Goal: Task Accomplishment & Management: Use online tool/utility

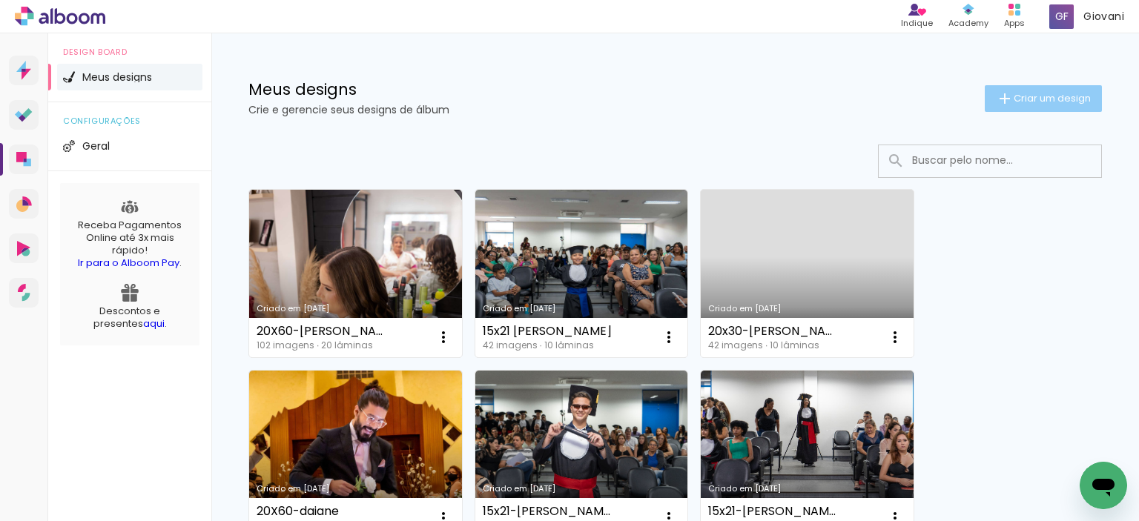
click at [1015, 102] on span "Criar um design" at bounding box center [1052, 98] width 77 height 10
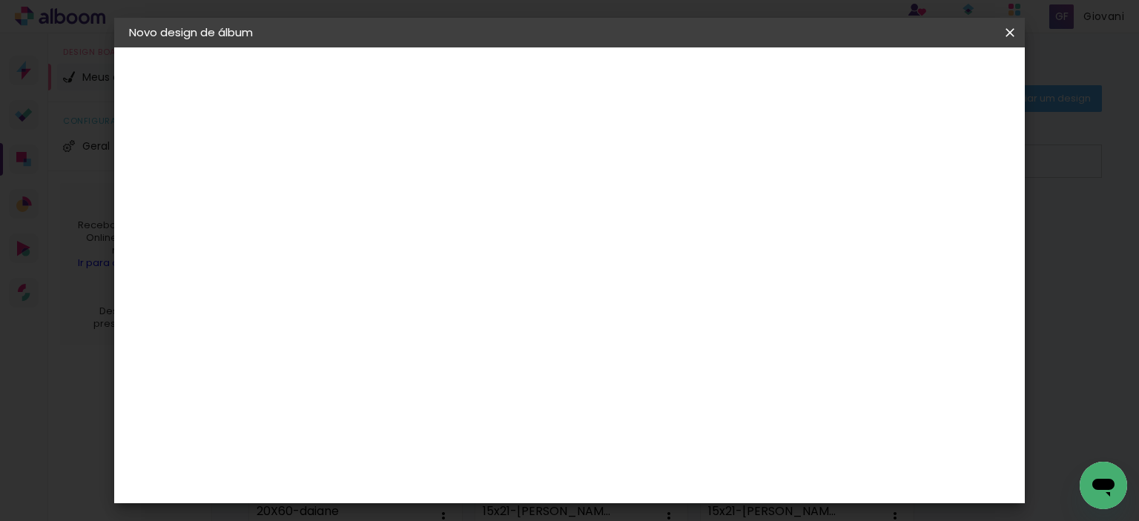
click at [372, 194] on input at bounding box center [372, 199] width 0 height 23
type input "20x60-"
type paper-input "20x60-"
type input "20x60-15 LUIZA-"
type paper-input "20x60-15 LUIZA-"
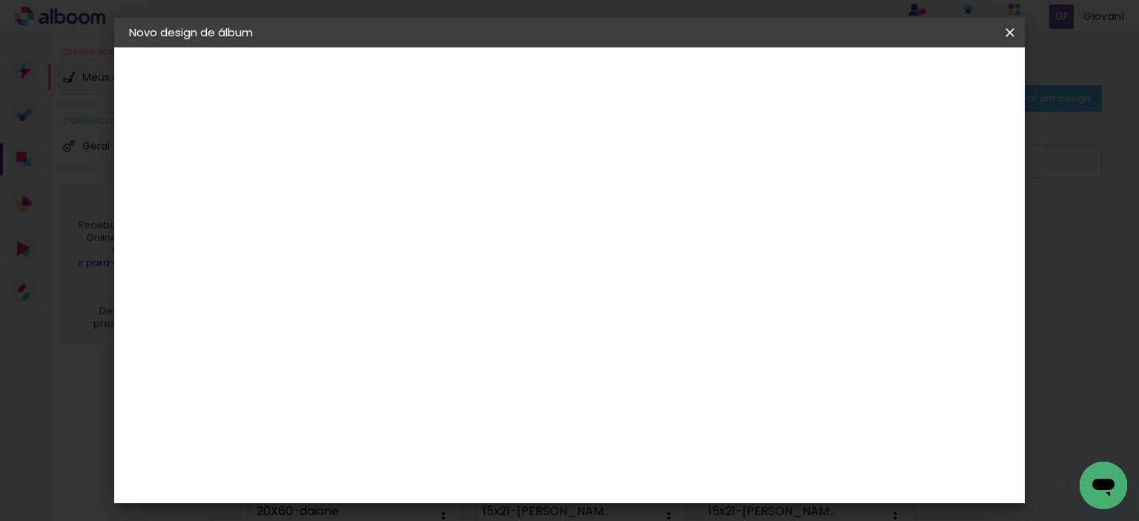
click at [0, 0] on slot "Avançar" at bounding box center [0, 0] width 0 height 0
click at [0, 0] on slot "Tamanho Livre" at bounding box center [0, 0] width 0 height 0
click at [0, 0] on slot "Avançar" at bounding box center [0, 0] width 0 height 0
click at [336, 269] on input "30" at bounding box center [325, 269] width 39 height 22
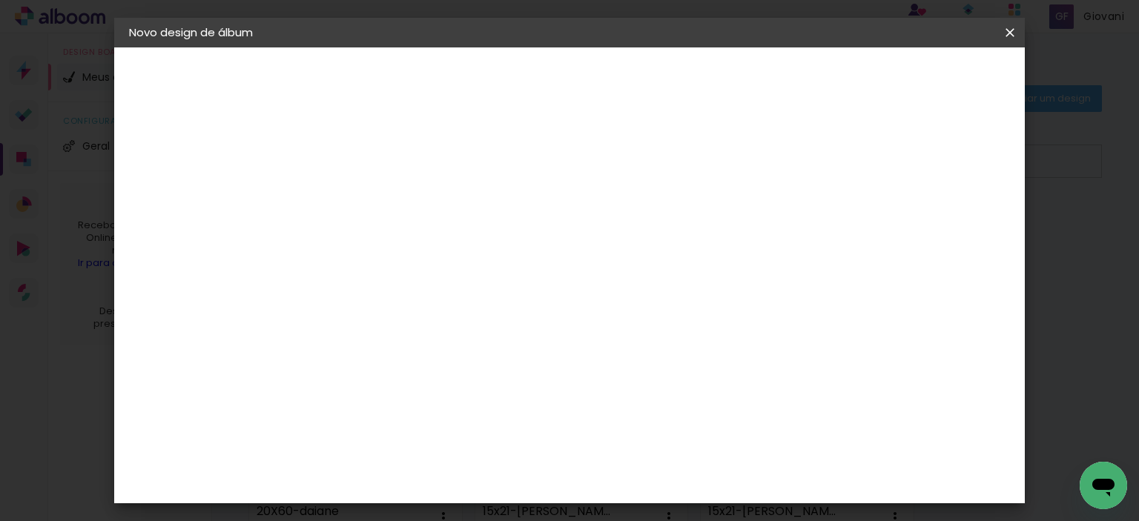
type input "20"
type paper-input "20"
type input "4"
type paper-input "4"
click at [940, 228] on input "4" at bounding box center [934, 225] width 27 height 22
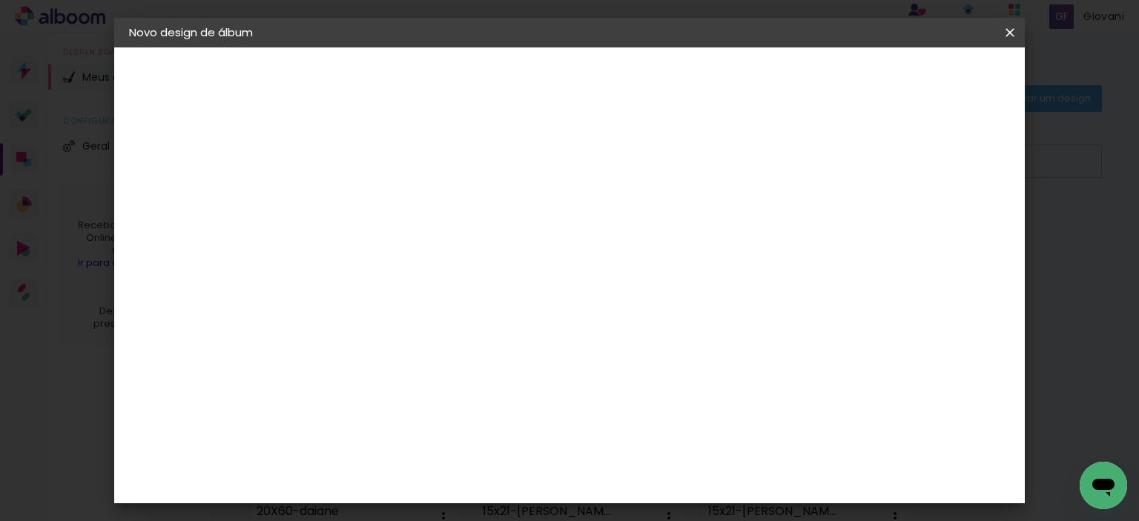
type input "3"
type paper-input "3"
click at [942, 228] on input "3" at bounding box center [936, 225] width 27 height 22
type input "2"
type paper-input "2"
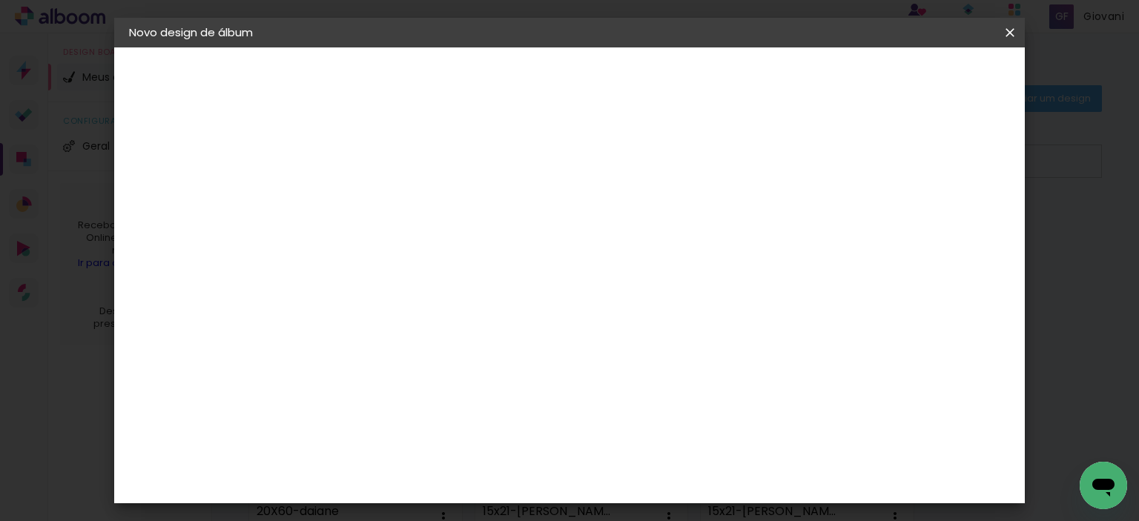
click at [942, 228] on input "2" at bounding box center [938, 225] width 27 height 22
type input "1"
type paper-input "1"
click at [945, 228] on input "1" at bounding box center [942, 225] width 27 height 22
click at [917, 78] on span "Iniciar design" at bounding box center [883, 78] width 67 height 10
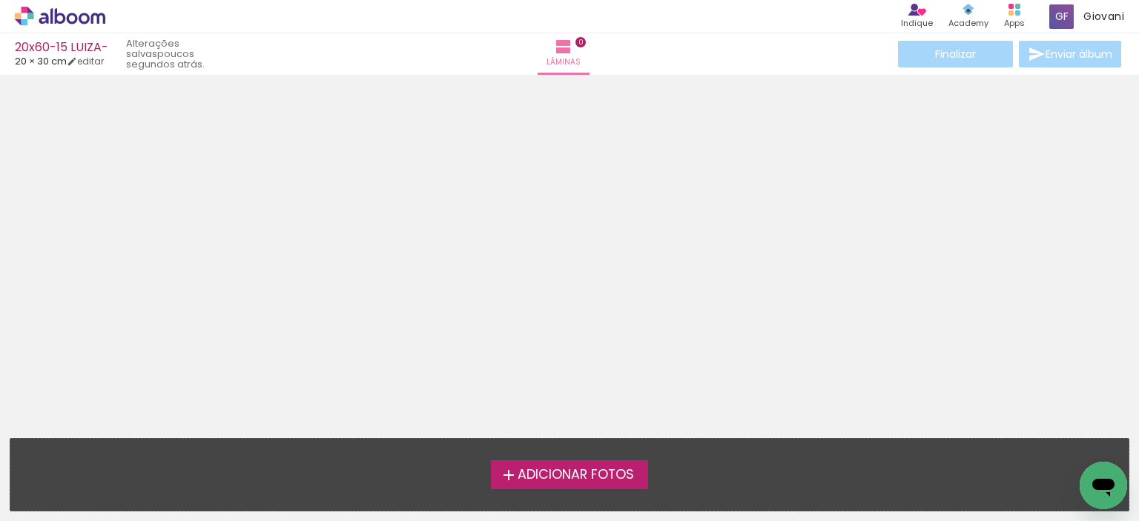
click at [555, 469] on span "Adicionar Fotos" at bounding box center [576, 475] width 116 height 13
click at [0, 0] on input "file" at bounding box center [0, 0] width 0 height 0
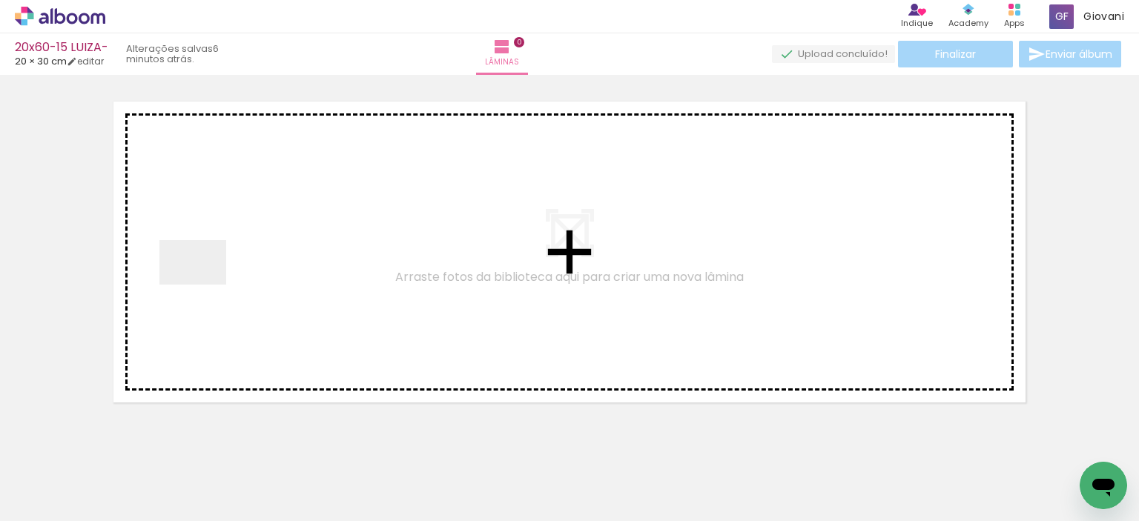
drag, startPoint x: 243, startPoint y: 481, endPoint x: 203, endPoint y: 284, distance: 200.4
click at [203, 284] on quentale-workspace at bounding box center [569, 260] width 1139 height 521
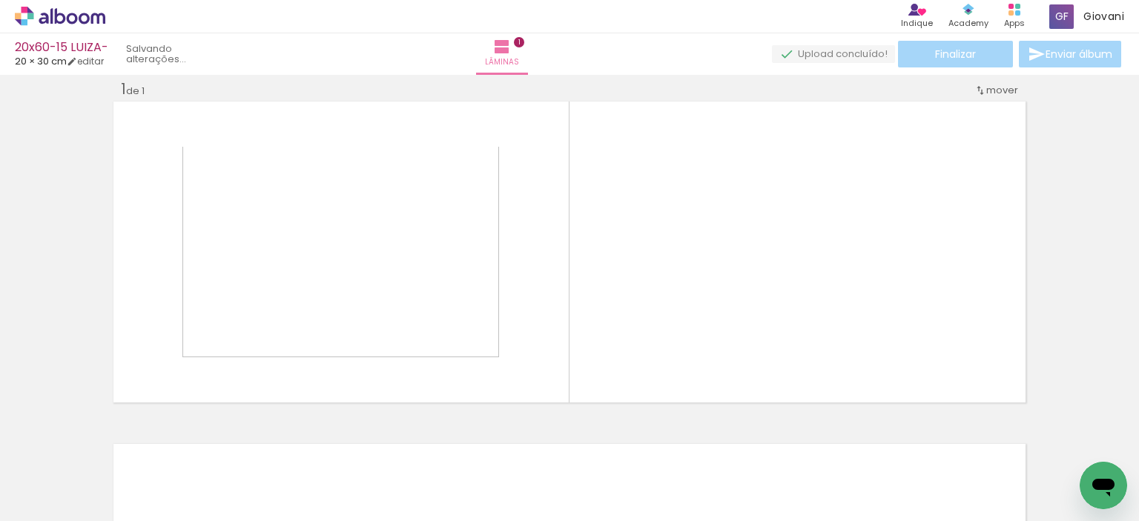
scroll to position [19, 0]
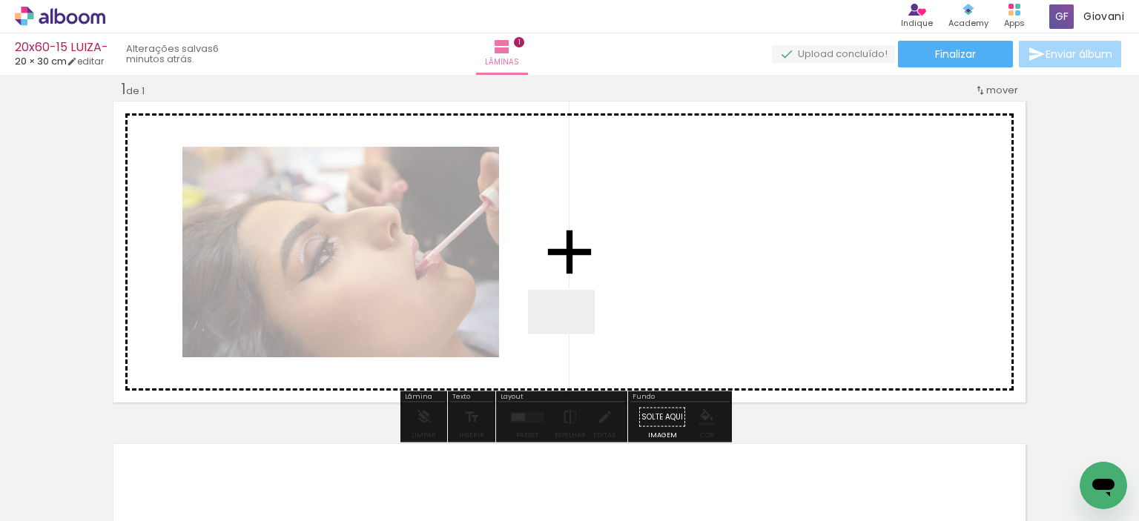
drag, startPoint x: 656, startPoint y: 470, endPoint x: 573, endPoint y: 334, distance: 159.5
click at [573, 334] on quentale-workspace at bounding box center [569, 260] width 1139 height 521
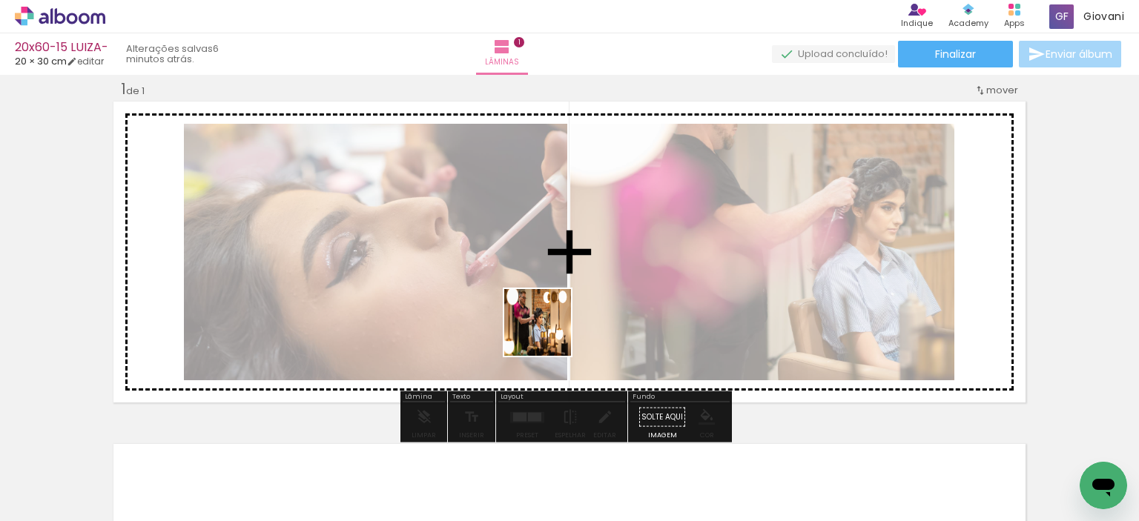
drag, startPoint x: 571, startPoint y: 477, endPoint x: 549, endPoint y: 334, distance: 144.9
click at [549, 334] on quentale-workspace at bounding box center [569, 260] width 1139 height 521
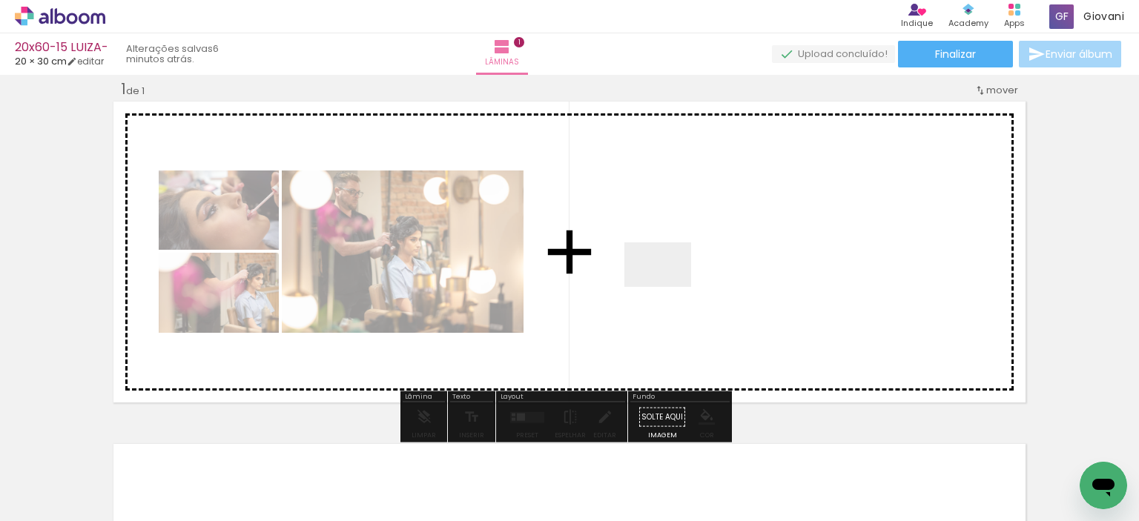
drag, startPoint x: 332, startPoint y: 473, endPoint x: 669, endPoint y: 287, distance: 384.7
click at [669, 287] on quentale-workspace at bounding box center [569, 260] width 1139 height 521
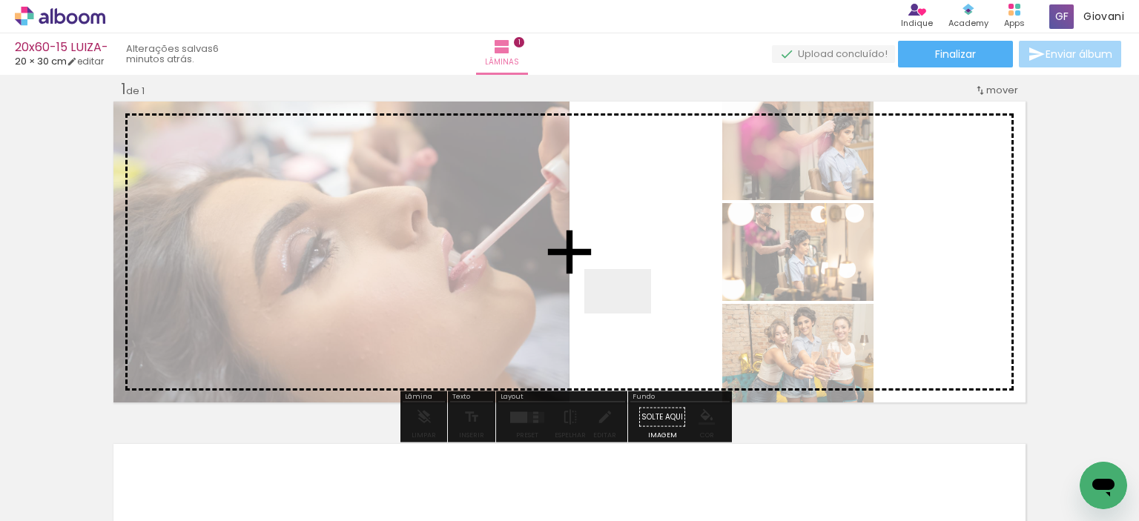
drag, startPoint x: 409, startPoint y: 481, endPoint x: 629, endPoint y: 314, distance: 275.7
click at [629, 314] on quentale-workspace at bounding box center [569, 260] width 1139 height 521
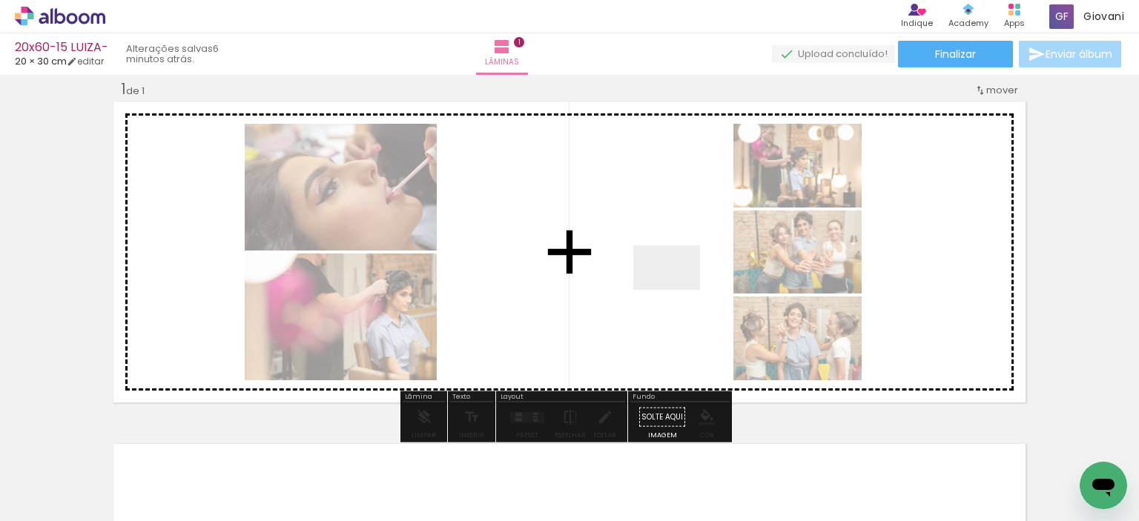
drag, startPoint x: 736, startPoint y: 474, endPoint x: 678, endPoint y: 290, distance: 192.8
click at [678, 290] on quentale-workspace at bounding box center [569, 260] width 1139 height 521
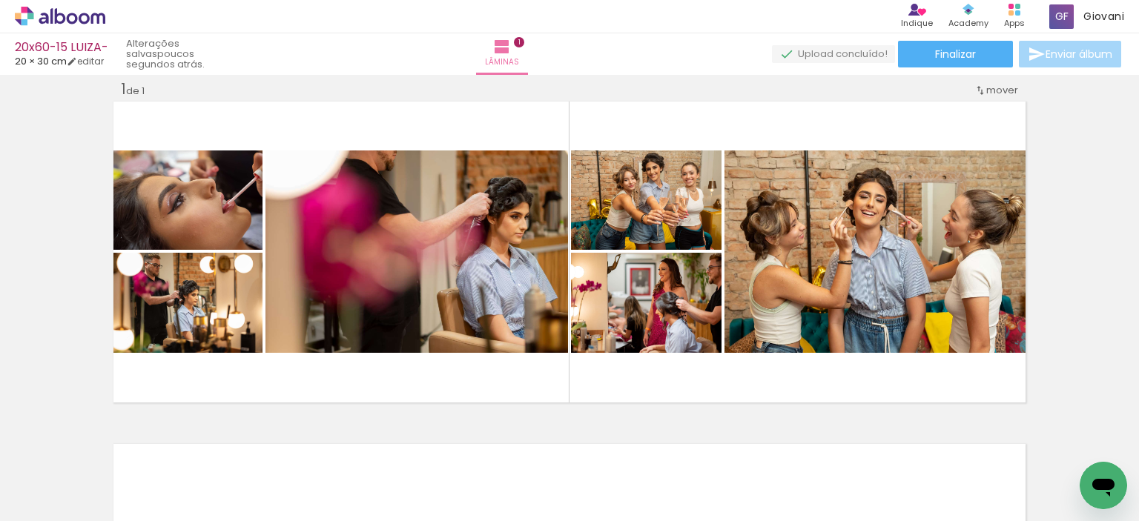
scroll to position [0, 338]
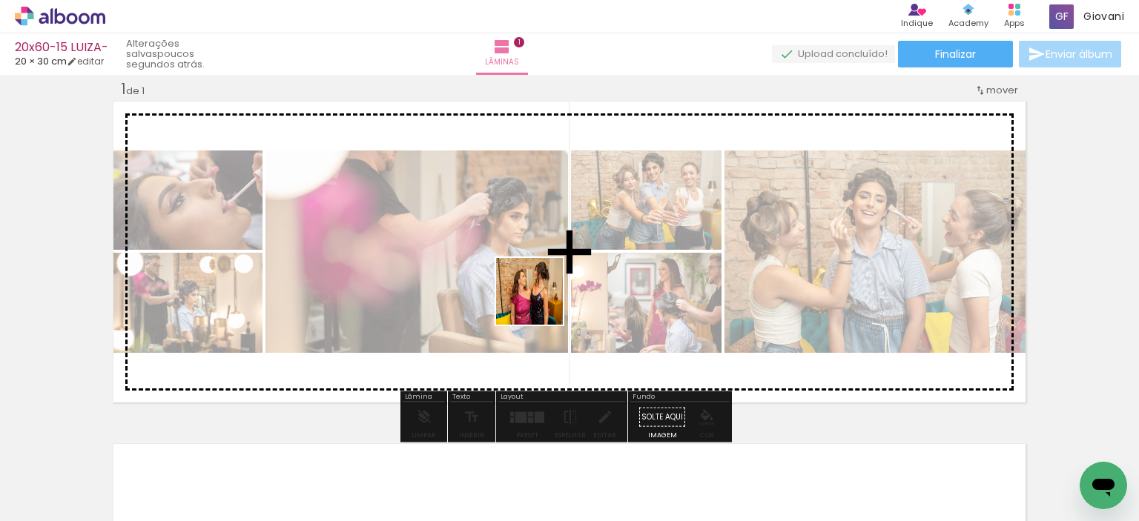
drag, startPoint x: 578, startPoint y: 484, endPoint x: 541, endPoint y: 303, distance: 185.6
click at [541, 303] on quentale-workspace at bounding box center [569, 260] width 1139 height 521
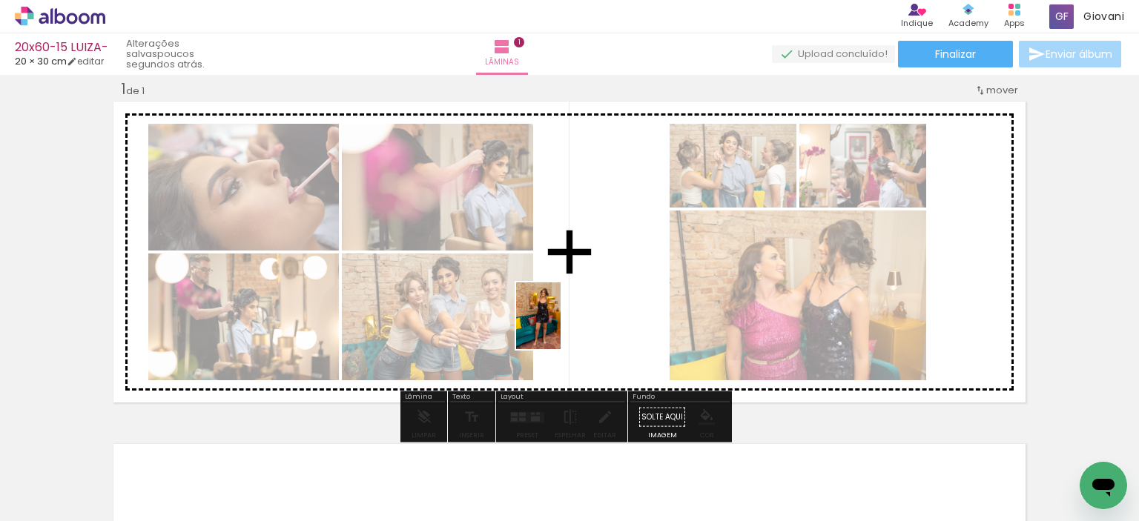
drag, startPoint x: 478, startPoint y: 484, endPoint x: 561, endPoint y: 327, distance: 177.8
click at [561, 327] on quentale-workspace at bounding box center [569, 260] width 1139 height 521
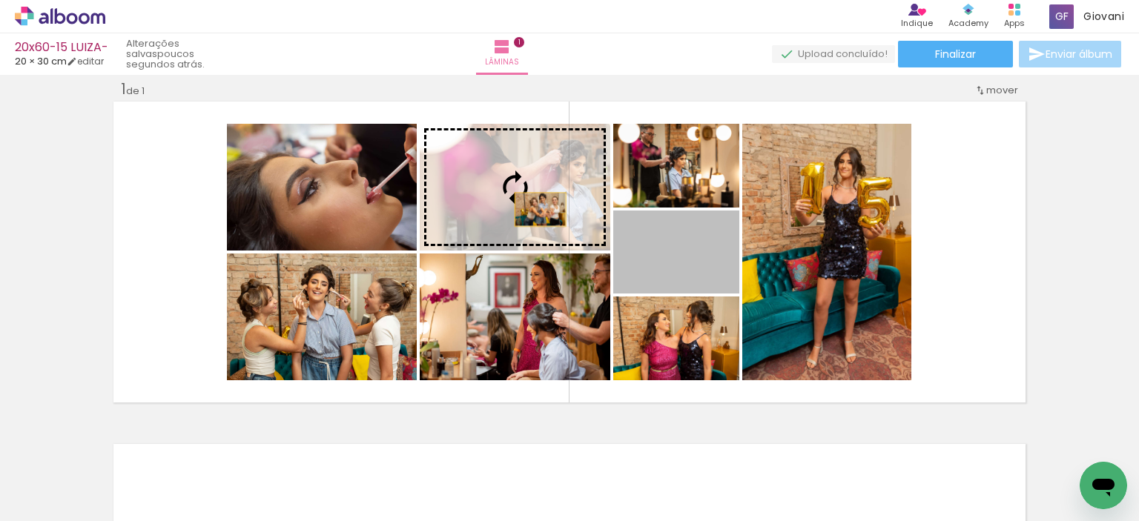
drag, startPoint x: 709, startPoint y: 255, endPoint x: 535, endPoint y: 209, distance: 180.2
click at [0, 0] on slot at bounding box center [0, 0] width 0 height 0
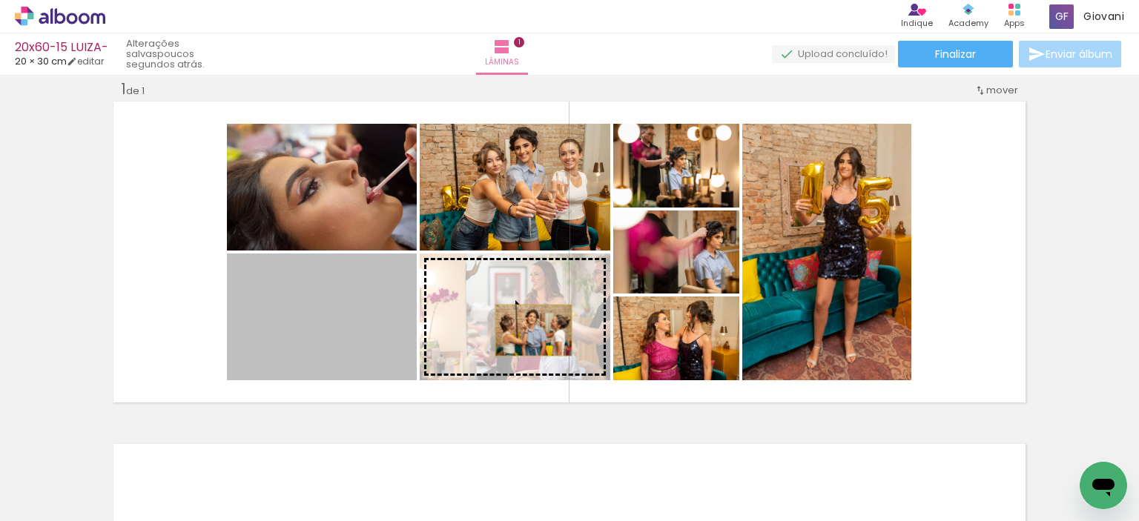
drag, startPoint x: 339, startPoint y: 330, endPoint x: 528, endPoint y: 330, distance: 189.1
click at [0, 0] on slot at bounding box center [0, 0] width 0 height 0
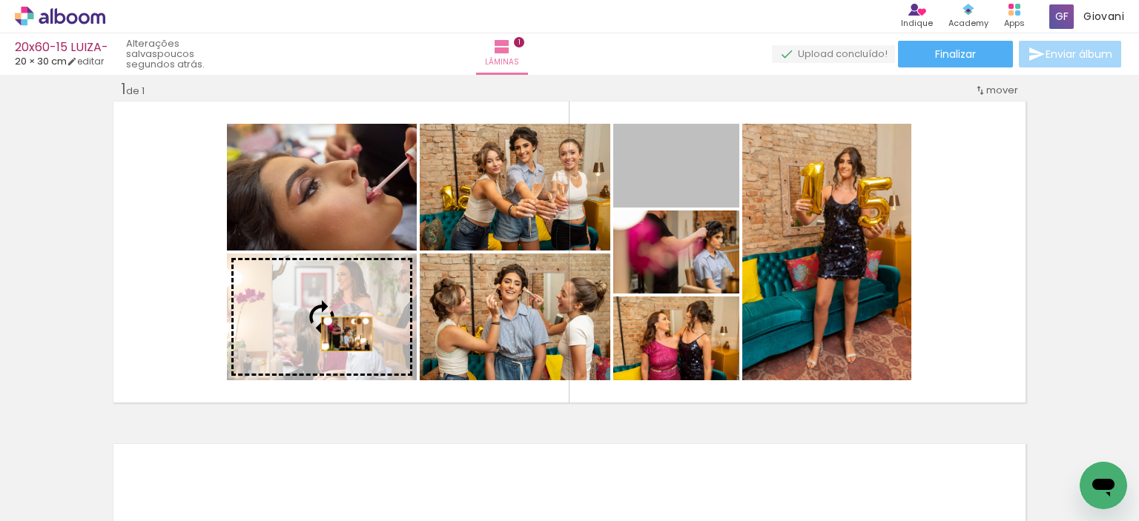
drag, startPoint x: 704, startPoint y: 170, endPoint x: 341, endPoint y: 334, distance: 398.0
click at [0, 0] on slot at bounding box center [0, 0] width 0 height 0
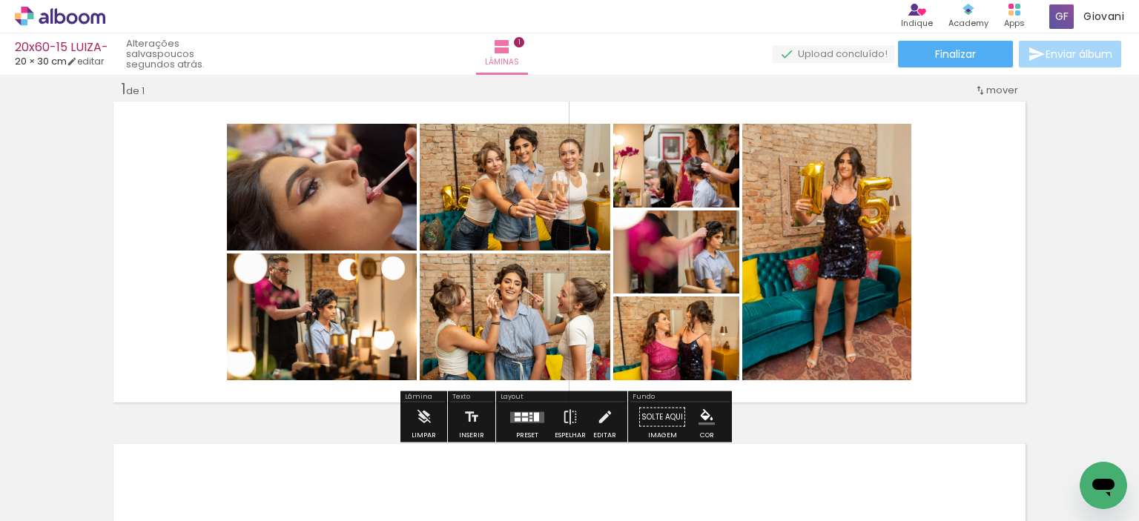
click at [530, 416] on div at bounding box center [531, 416] width 3 height 1
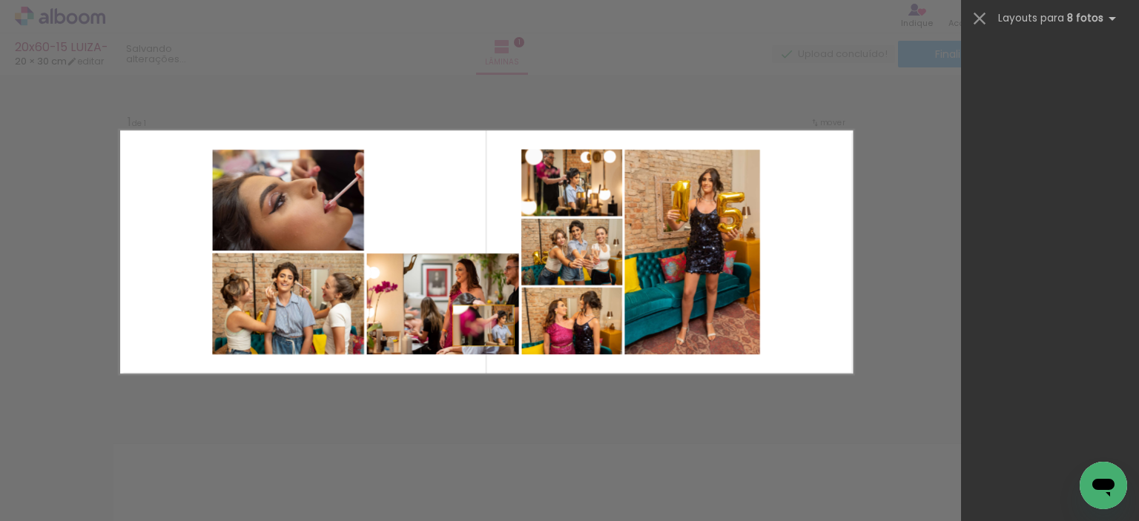
scroll to position [0, 0]
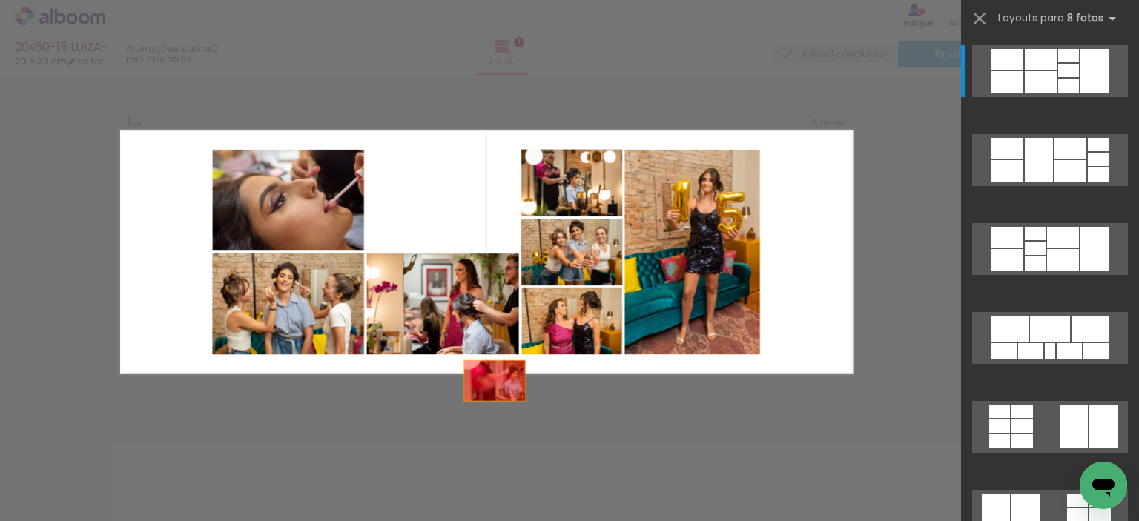
drag, startPoint x: 590, startPoint y: 259, endPoint x: 631, endPoint y: 478, distance: 222.7
click at [631, 478] on quentale-workspace at bounding box center [569, 260] width 1139 height 521
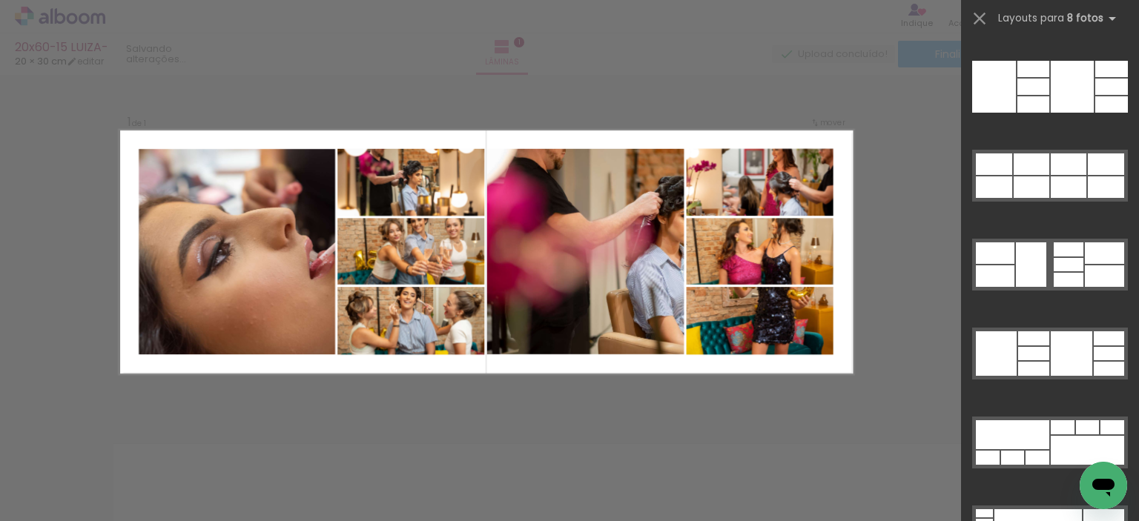
scroll to position [7787, 0]
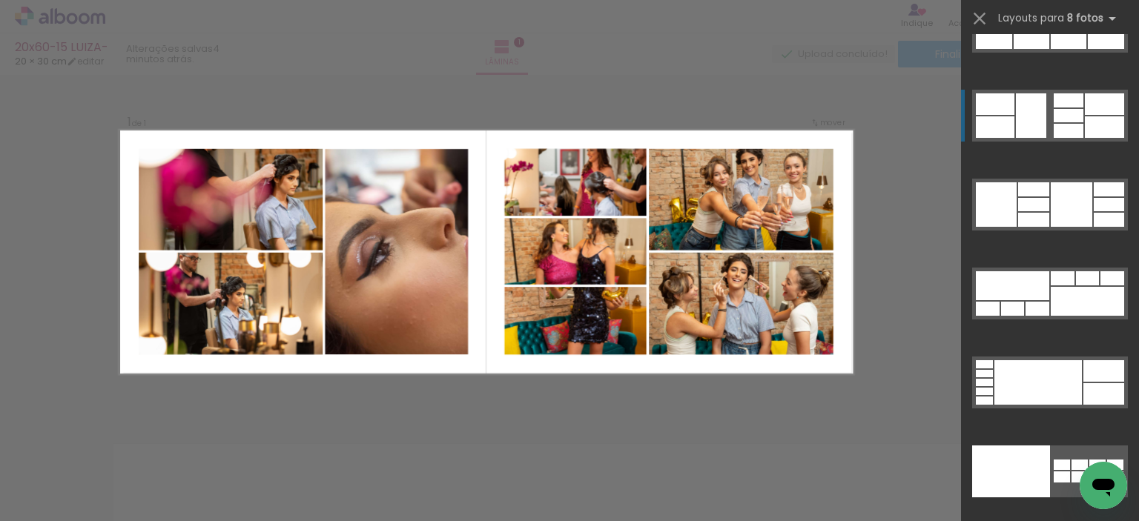
click at [1054, 133] on div at bounding box center [1069, 131] width 30 height 14
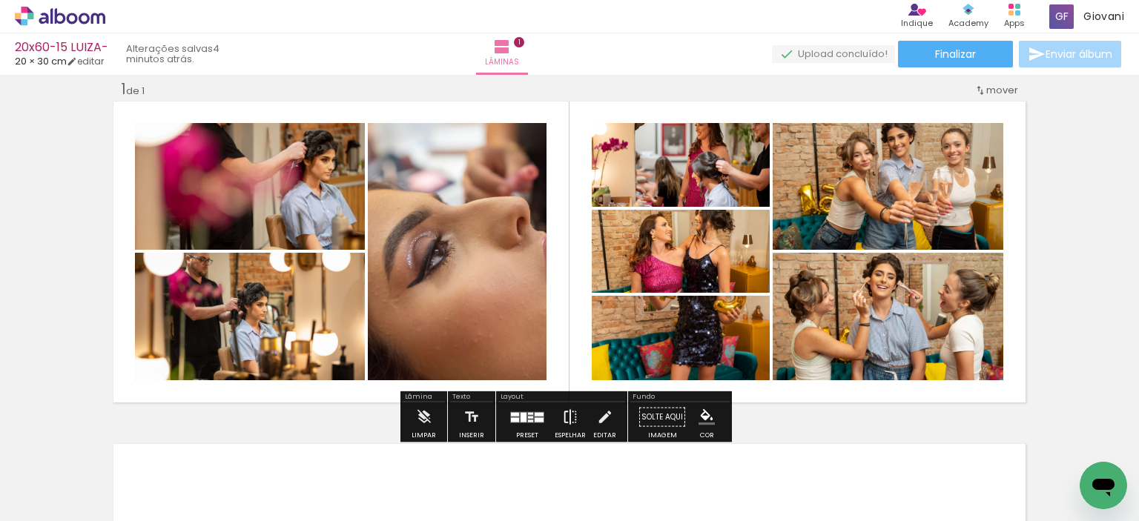
click at [567, 409] on iron-icon at bounding box center [570, 418] width 16 height 30
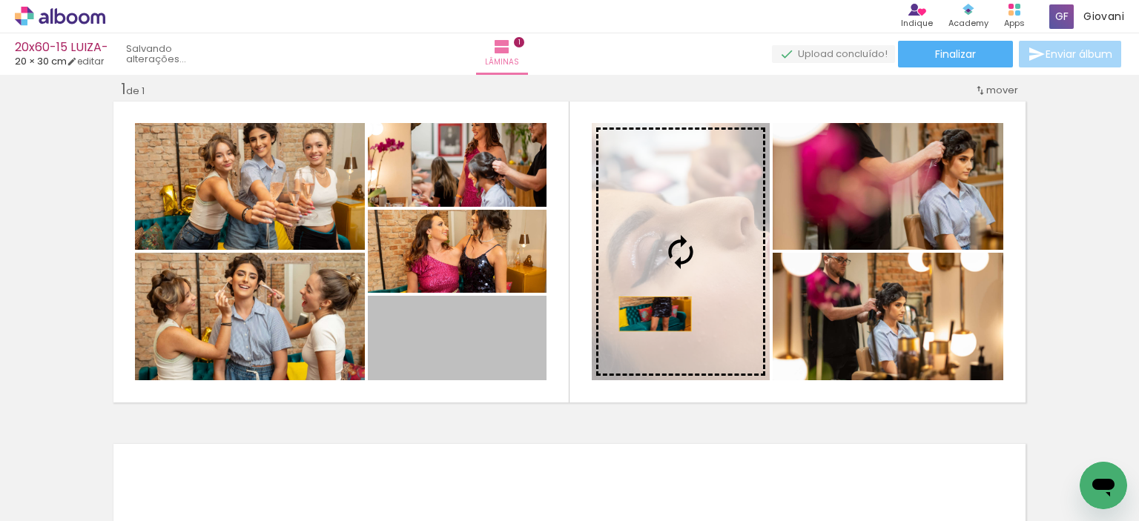
drag, startPoint x: 441, startPoint y: 345, endPoint x: 650, endPoint y: 314, distance: 211.4
click at [0, 0] on slot at bounding box center [0, 0] width 0 height 0
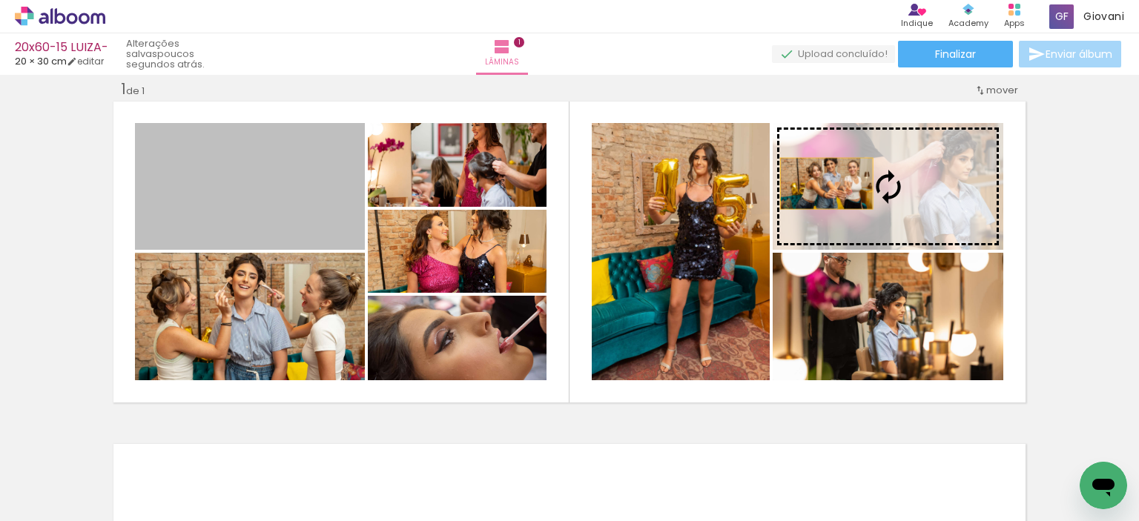
drag, startPoint x: 234, startPoint y: 183, endPoint x: 821, endPoint y: 183, distance: 586.6
click at [0, 0] on slot at bounding box center [0, 0] width 0 height 0
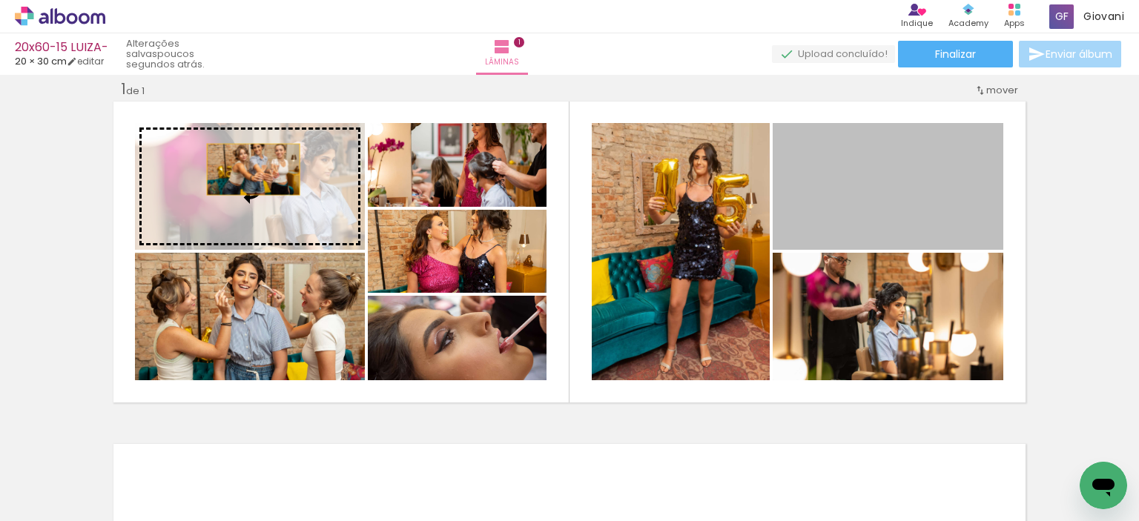
drag, startPoint x: 890, startPoint y: 176, endPoint x: 248, endPoint y: 169, distance: 642.3
click at [0, 0] on slot at bounding box center [0, 0] width 0 height 0
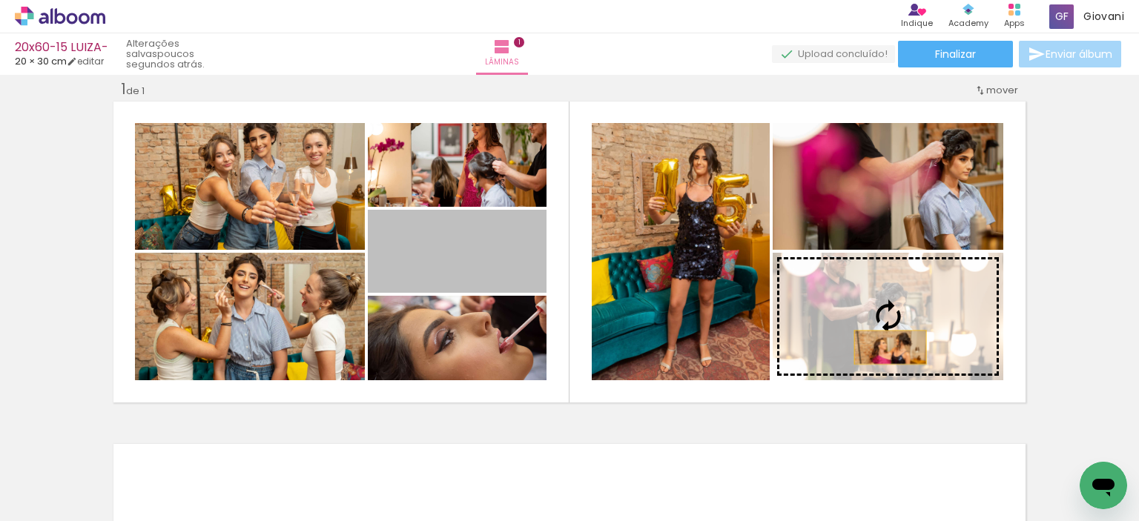
drag, startPoint x: 451, startPoint y: 256, endPoint x: 885, endPoint y: 347, distance: 443.3
click at [0, 0] on slot at bounding box center [0, 0] width 0 height 0
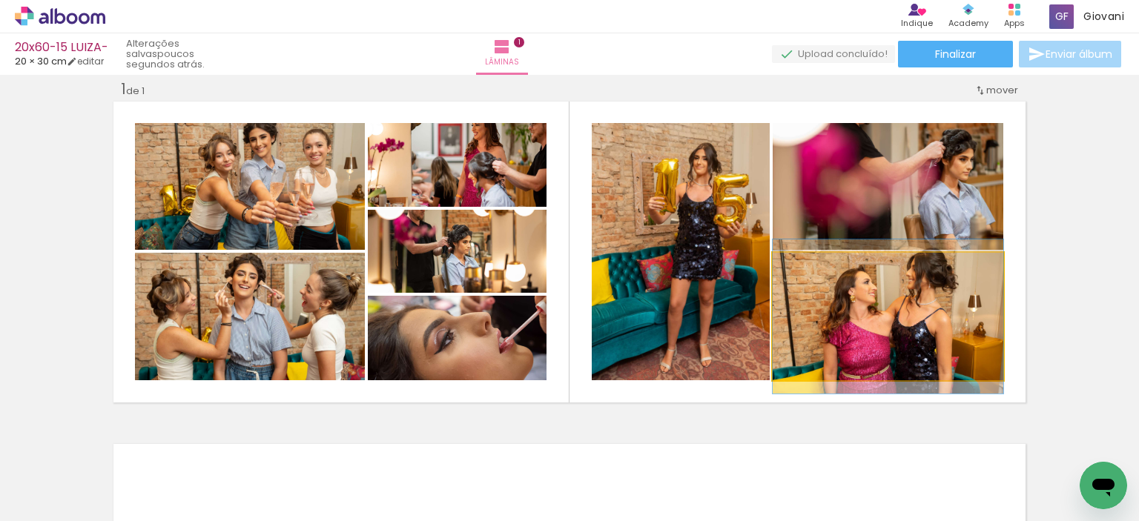
click at [973, 326] on quentale-photo at bounding box center [888, 317] width 231 height 128
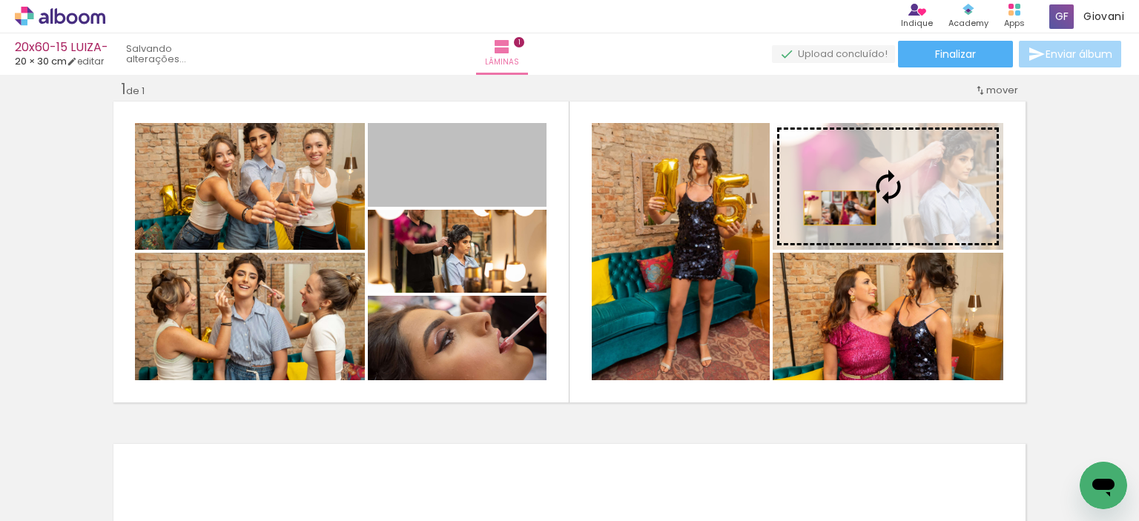
drag, startPoint x: 446, startPoint y: 197, endPoint x: 834, endPoint y: 208, distance: 388.8
click at [0, 0] on slot at bounding box center [0, 0] width 0 height 0
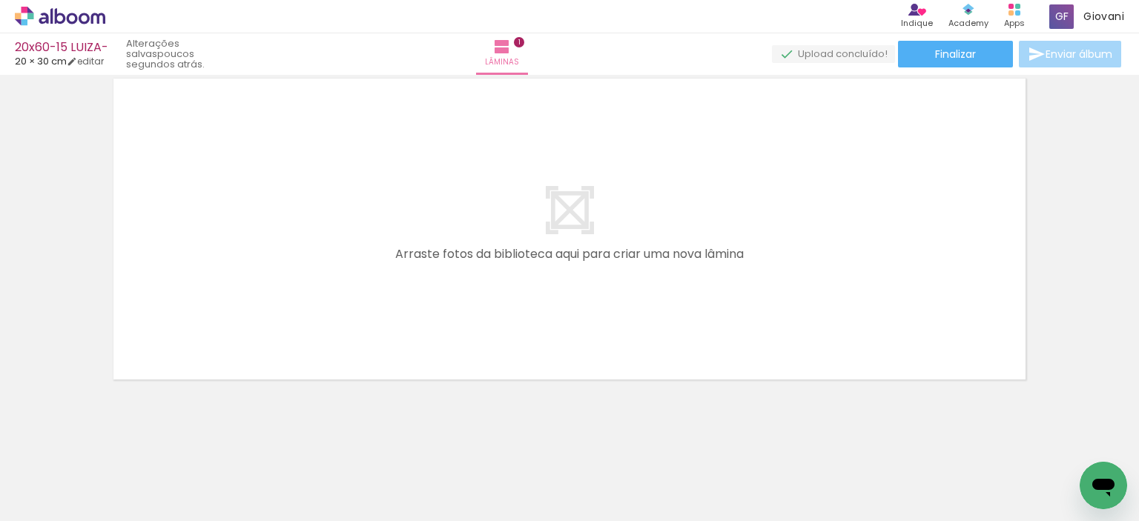
scroll to position [389, 0]
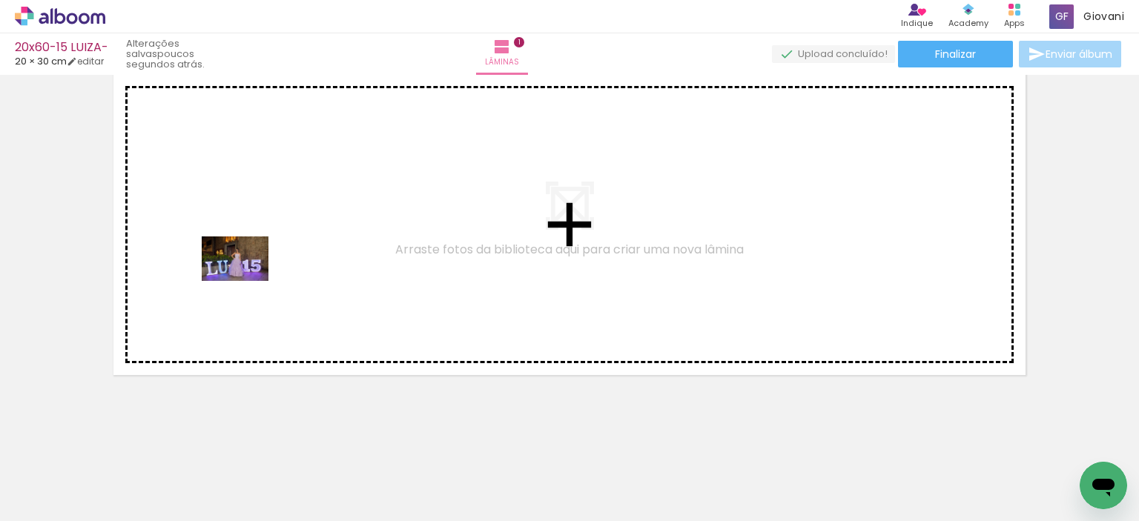
drag, startPoint x: 346, startPoint y: 474, endPoint x: 246, endPoint y: 281, distance: 217.3
click at [246, 281] on quentale-workspace at bounding box center [569, 260] width 1139 height 521
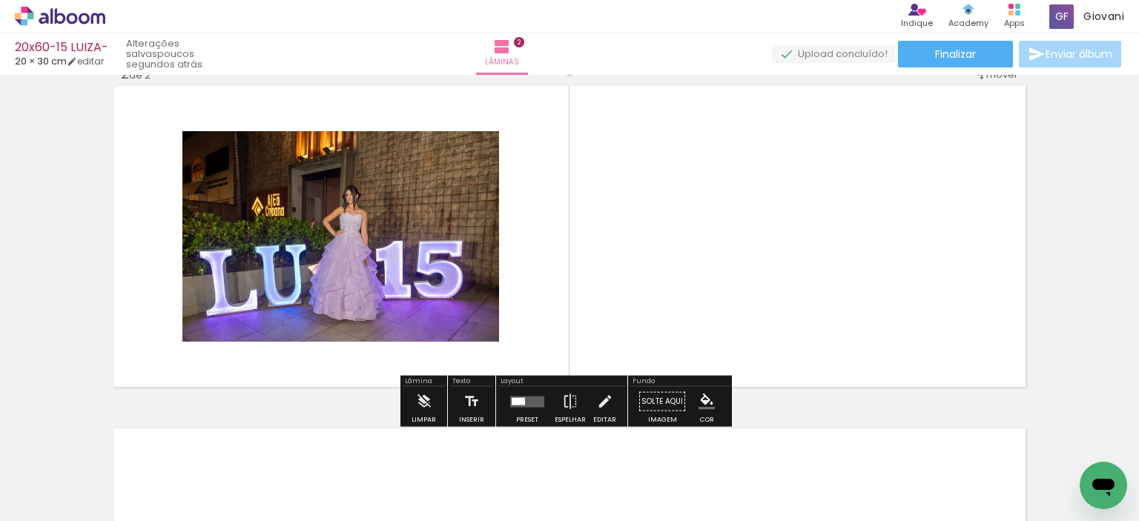
scroll to position [361, 0]
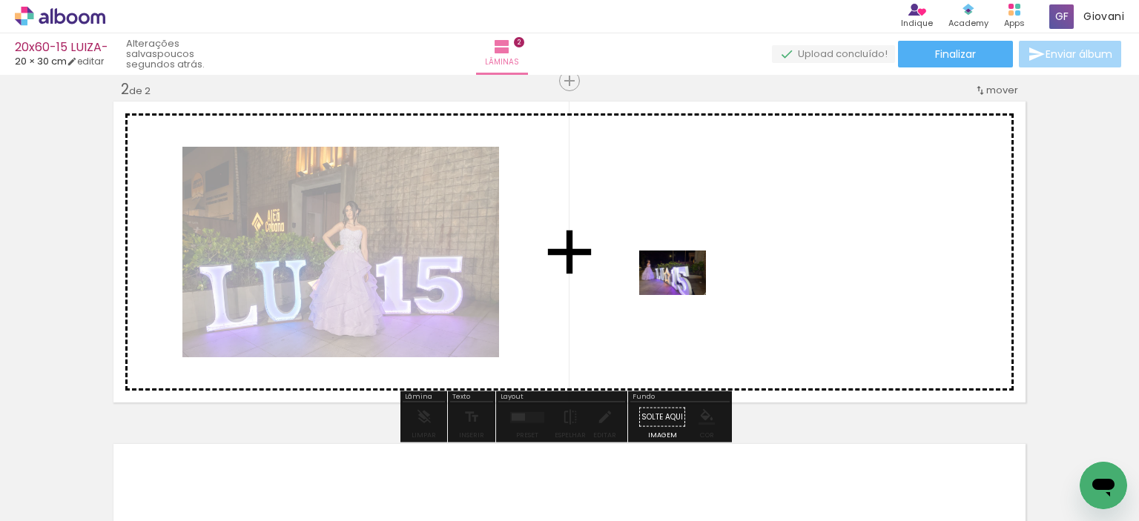
drag, startPoint x: 515, startPoint y: 475, endPoint x: 684, endPoint y: 295, distance: 246.6
click at [684, 295] on quentale-workspace at bounding box center [569, 260] width 1139 height 521
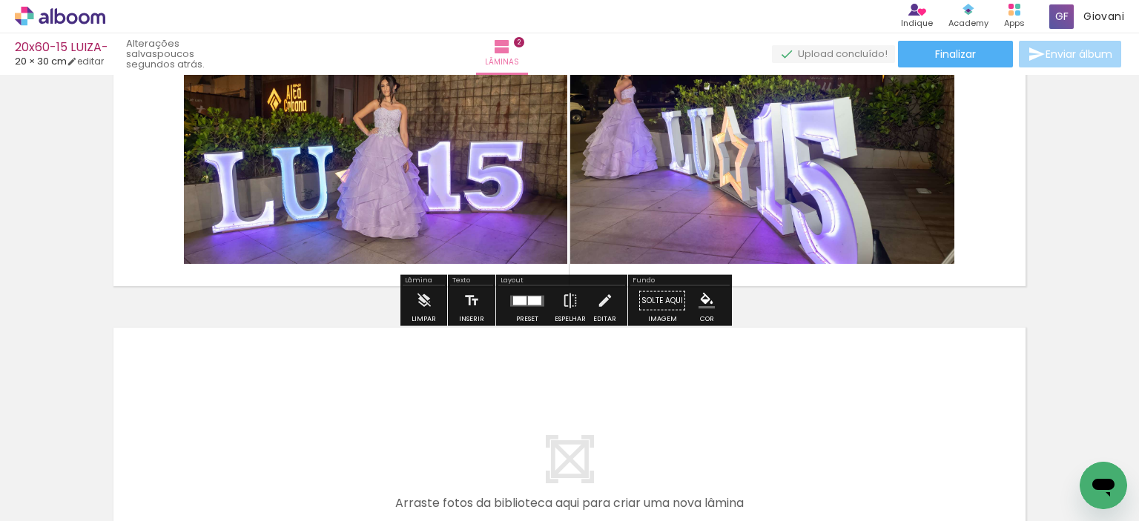
scroll to position [509, 0]
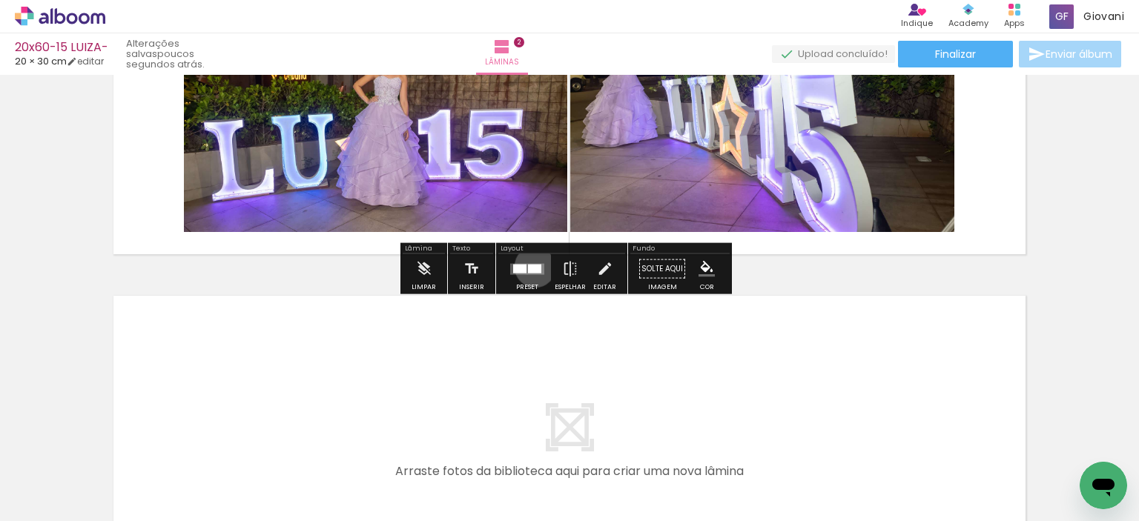
click at [531, 266] on div at bounding box center [534, 268] width 13 height 9
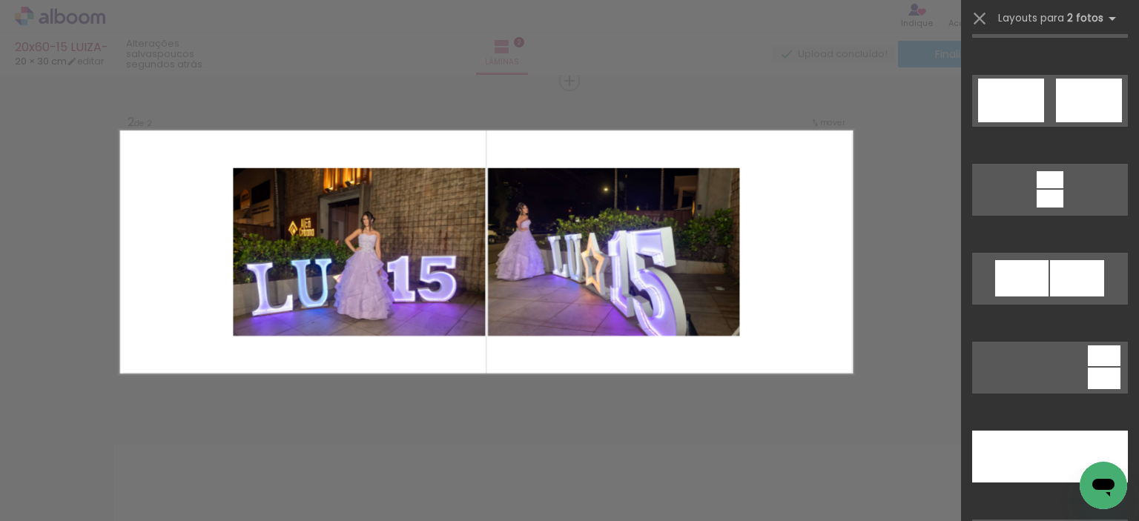
scroll to position [816, 0]
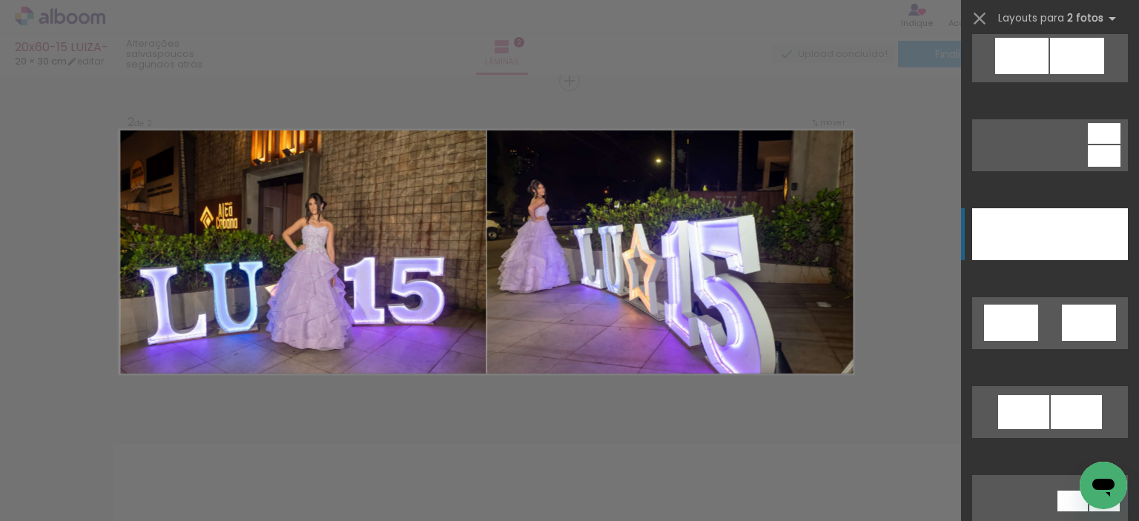
click at [1059, 222] on div at bounding box center [1089, 234] width 78 height 52
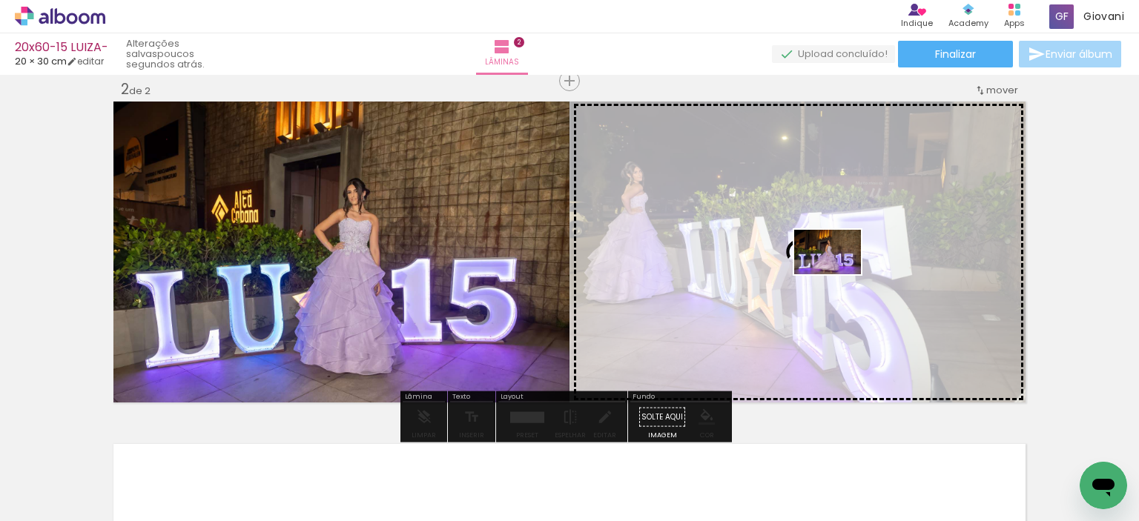
drag, startPoint x: 445, startPoint y: 475, endPoint x: 839, endPoint y: 274, distance: 442.1
click at [839, 274] on quentale-workspace at bounding box center [569, 260] width 1139 height 521
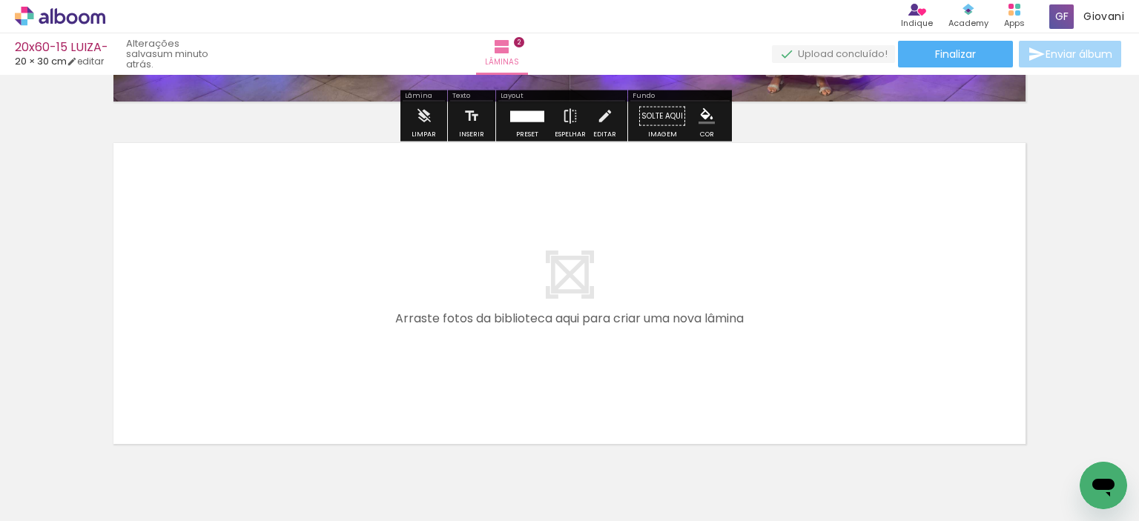
scroll to position [731, 0]
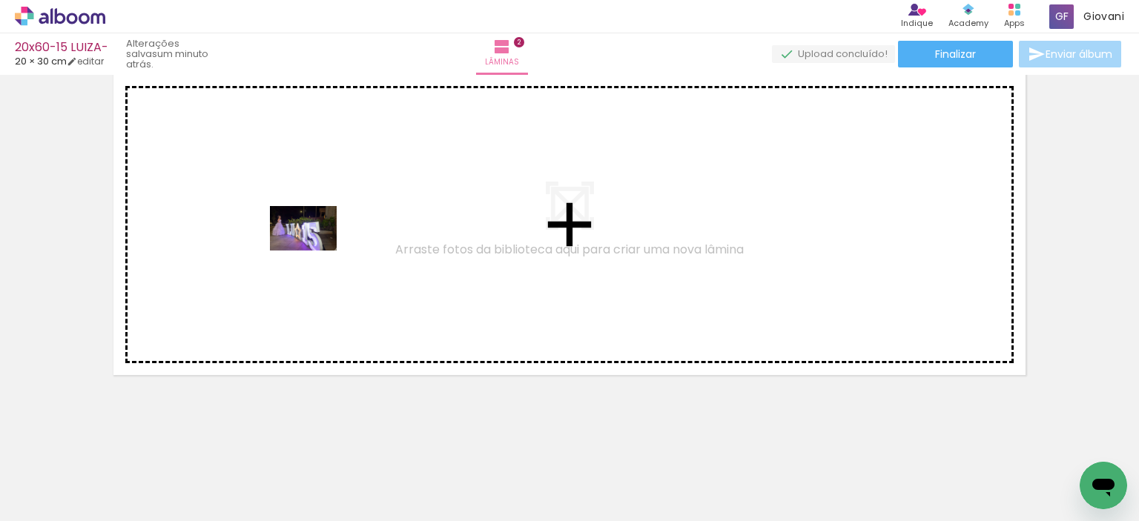
drag, startPoint x: 527, startPoint y: 475, endPoint x: 314, endPoint y: 251, distance: 308.5
click at [314, 251] on quentale-workspace at bounding box center [569, 260] width 1139 height 521
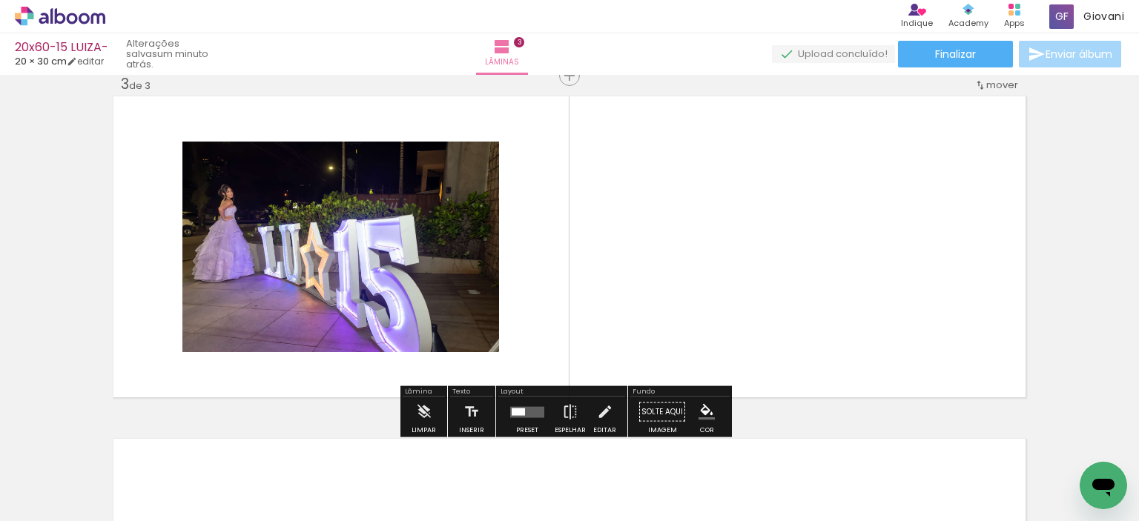
scroll to position [704, 0]
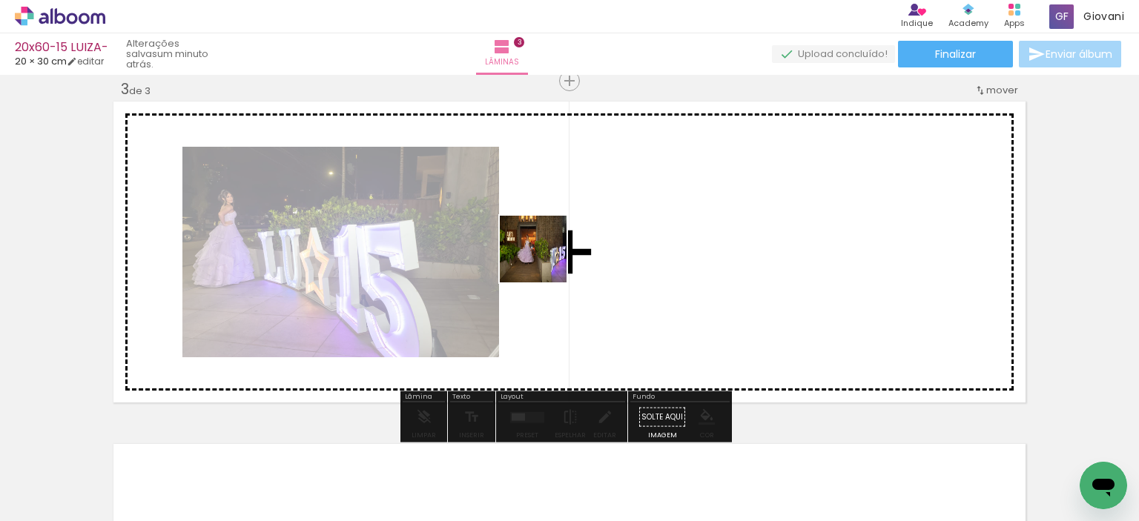
drag, startPoint x: 607, startPoint y: 469, endPoint x: 544, endPoint y: 260, distance: 218.2
click at [544, 260] on quentale-workspace at bounding box center [569, 260] width 1139 height 521
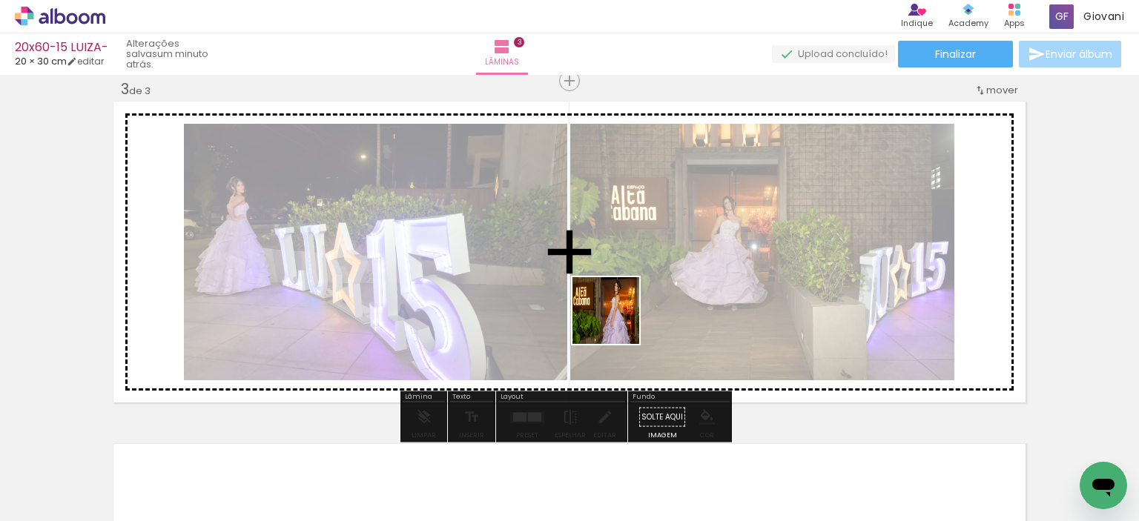
drag, startPoint x: 695, startPoint y: 474, endPoint x: 604, endPoint y: 293, distance: 202.6
click at [604, 293] on quentale-workspace at bounding box center [569, 260] width 1139 height 521
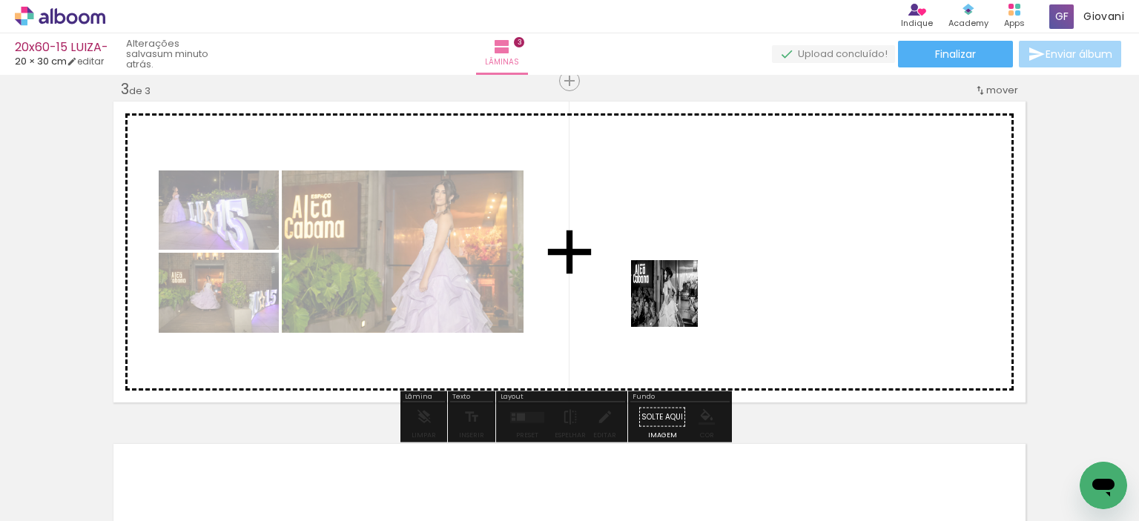
drag, startPoint x: 776, startPoint y: 472, endPoint x: 759, endPoint y: 421, distance: 54.9
click at [676, 304] on quentale-workspace at bounding box center [569, 260] width 1139 height 521
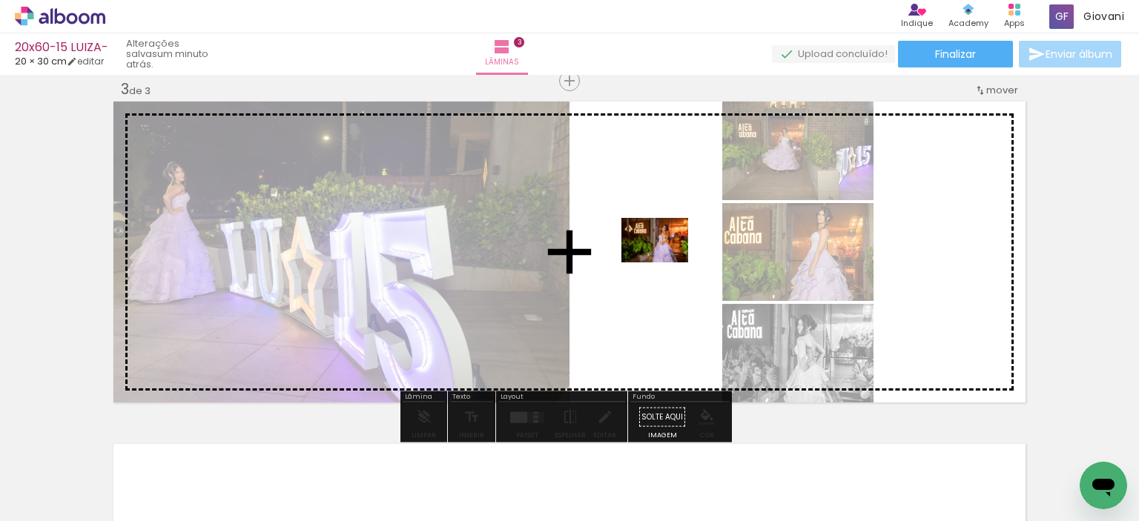
drag, startPoint x: 814, startPoint y: 443, endPoint x: 666, endPoint y: 263, distance: 233.4
click at [666, 263] on quentale-workspace at bounding box center [569, 260] width 1139 height 521
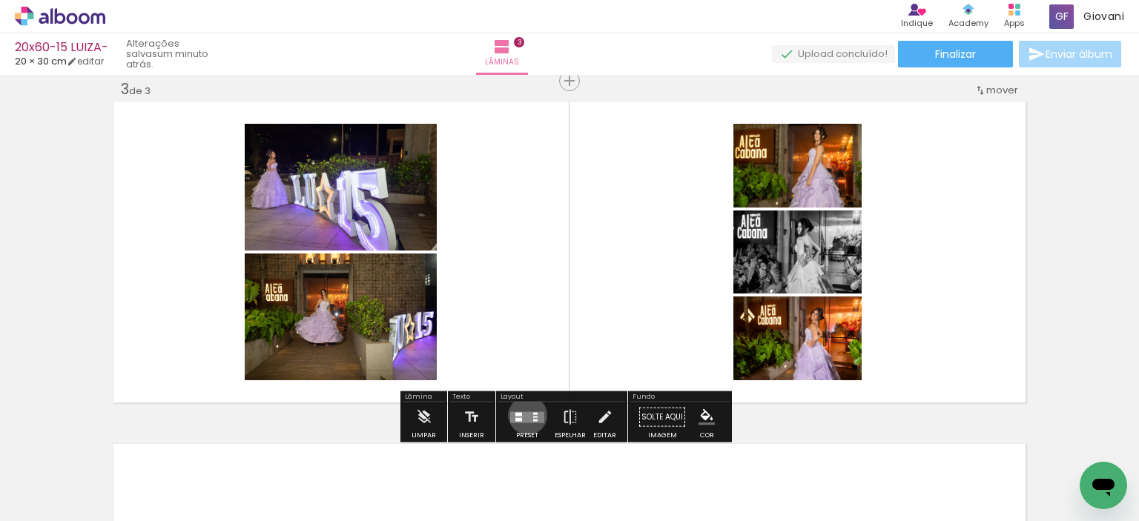
click at [524, 415] on quentale-layouter at bounding box center [527, 417] width 34 height 11
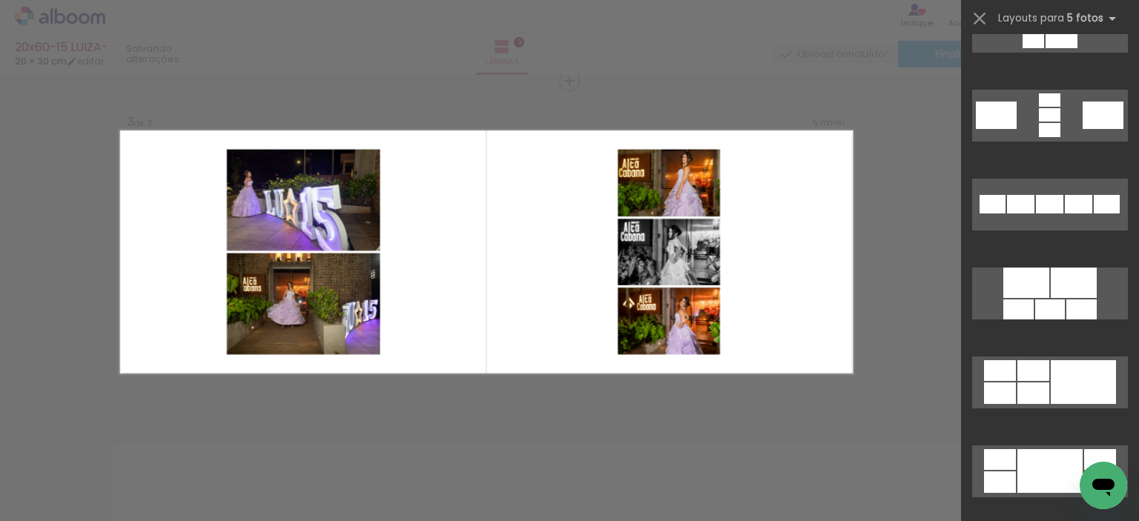
scroll to position [890, 0]
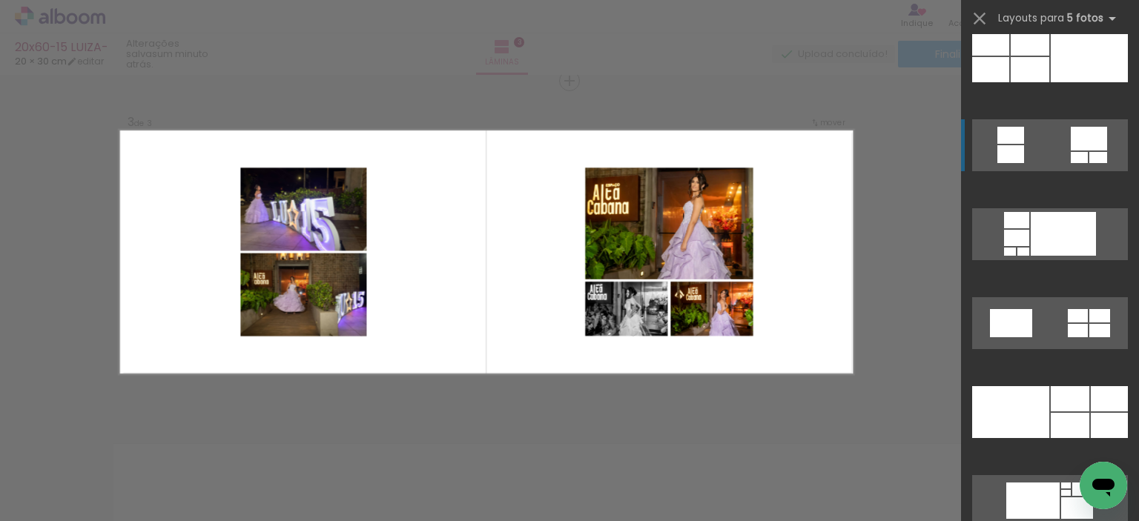
scroll to position [2522, 0]
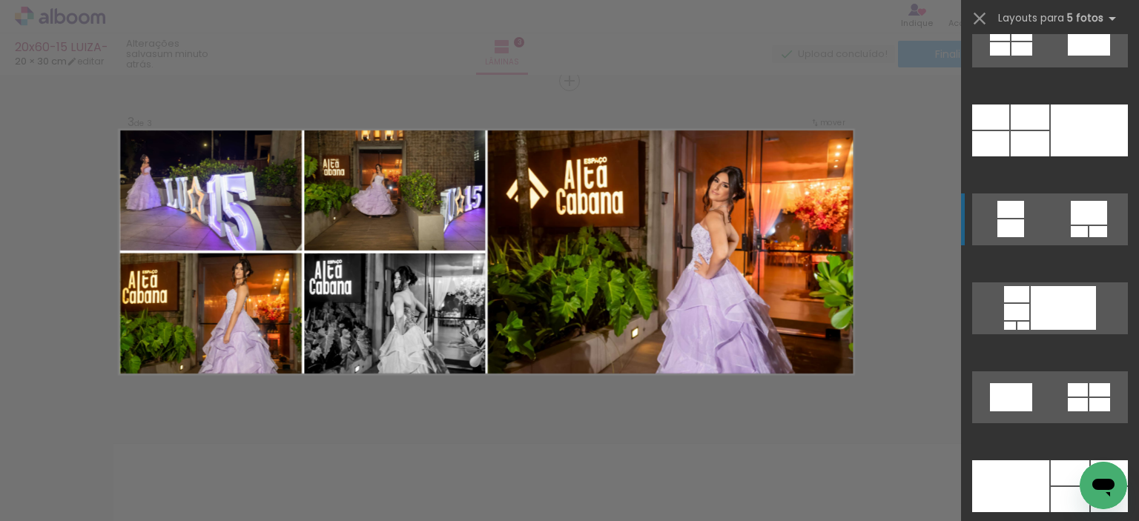
click at [1053, 127] on div at bounding box center [1089, 131] width 77 height 52
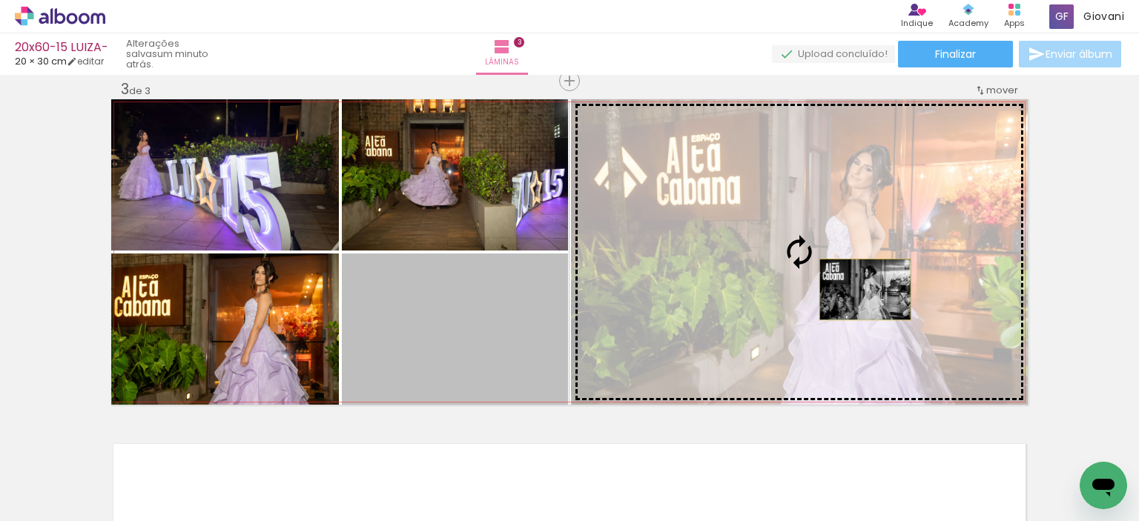
drag, startPoint x: 516, startPoint y: 332, endPoint x: 860, endPoint y: 289, distance: 346.1
click at [0, 0] on slot at bounding box center [0, 0] width 0 height 0
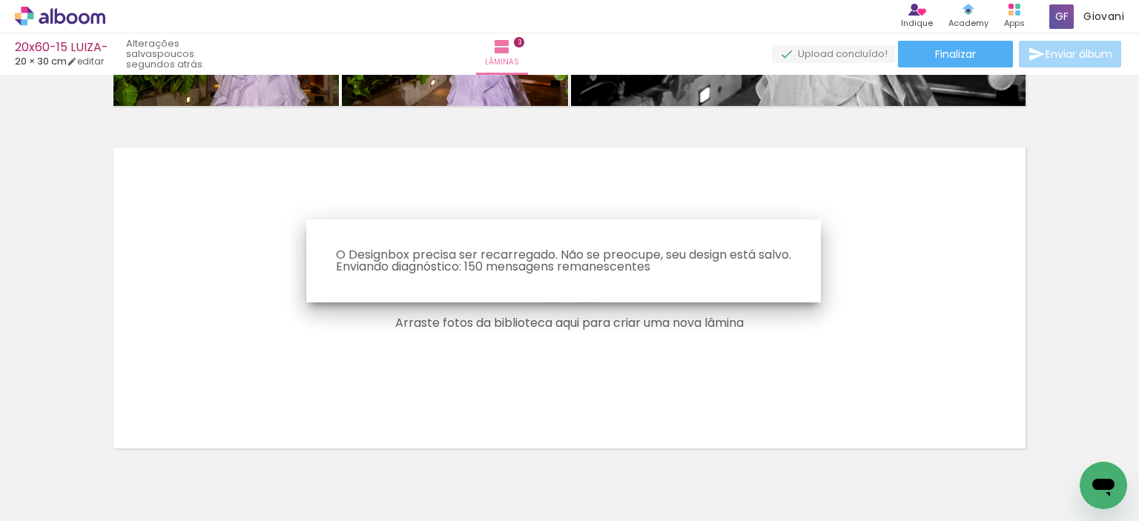
scroll to position [1074, 0]
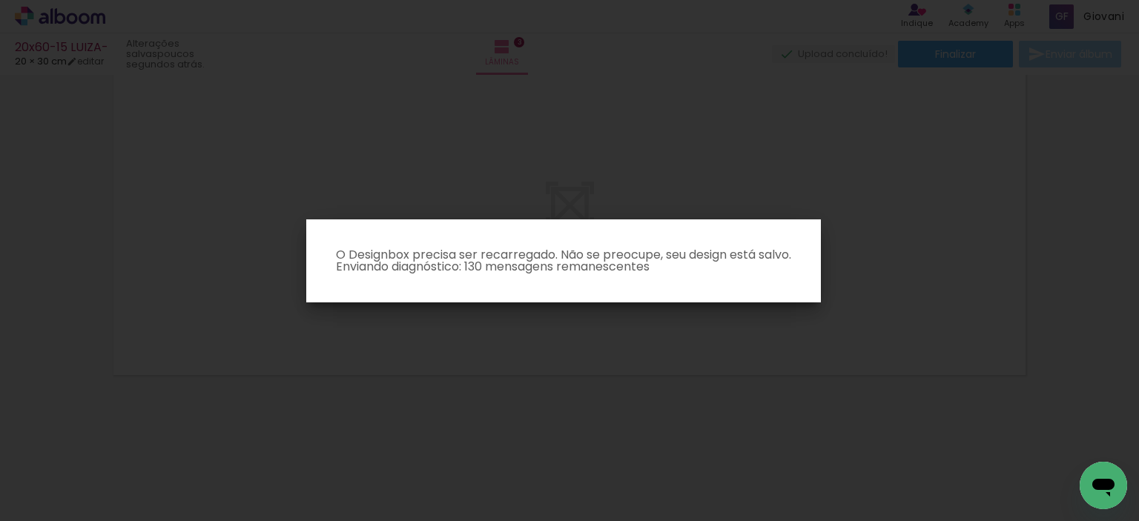
click at [715, 238] on paper-dialog "O Designbox precisa ser recarregado. Não se preocupe, seu design está salvo. En…" at bounding box center [563, 261] width 515 height 83
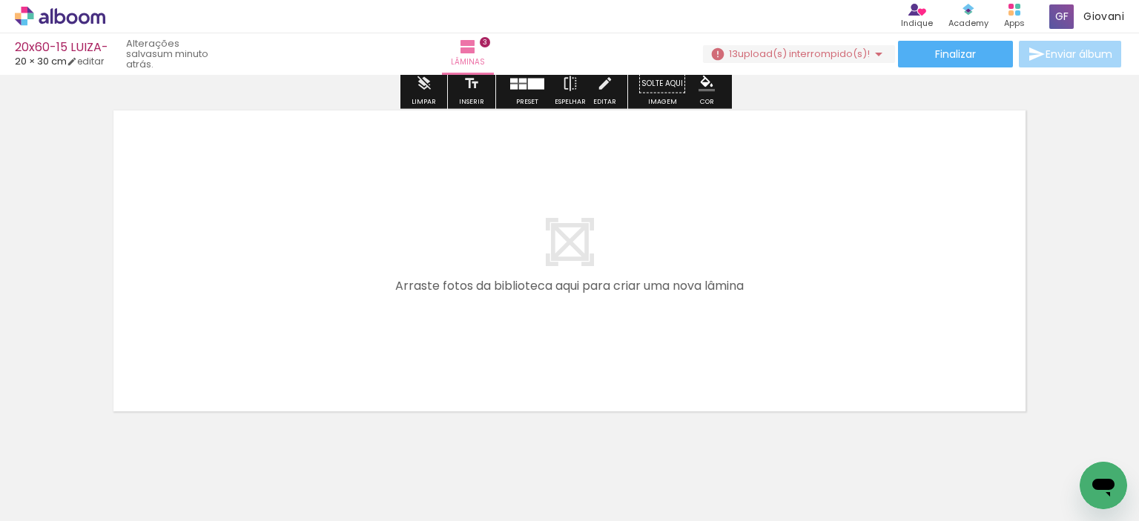
scroll to position [1074, 0]
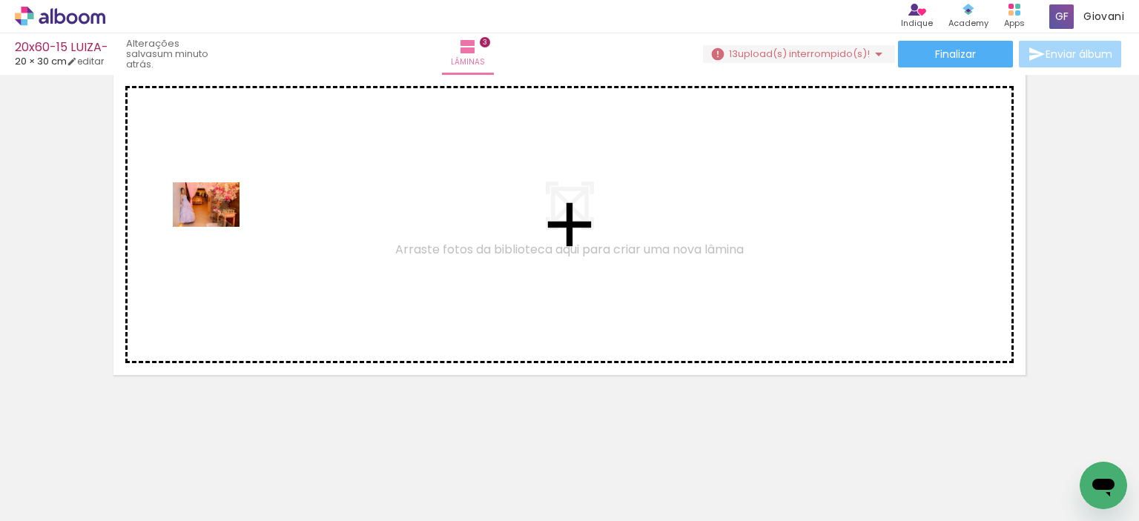
drag, startPoint x: 286, startPoint y: 474, endPoint x: 217, endPoint y: 227, distance: 256.2
click at [217, 227] on quentale-workspace at bounding box center [569, 260] width 1139 height 521
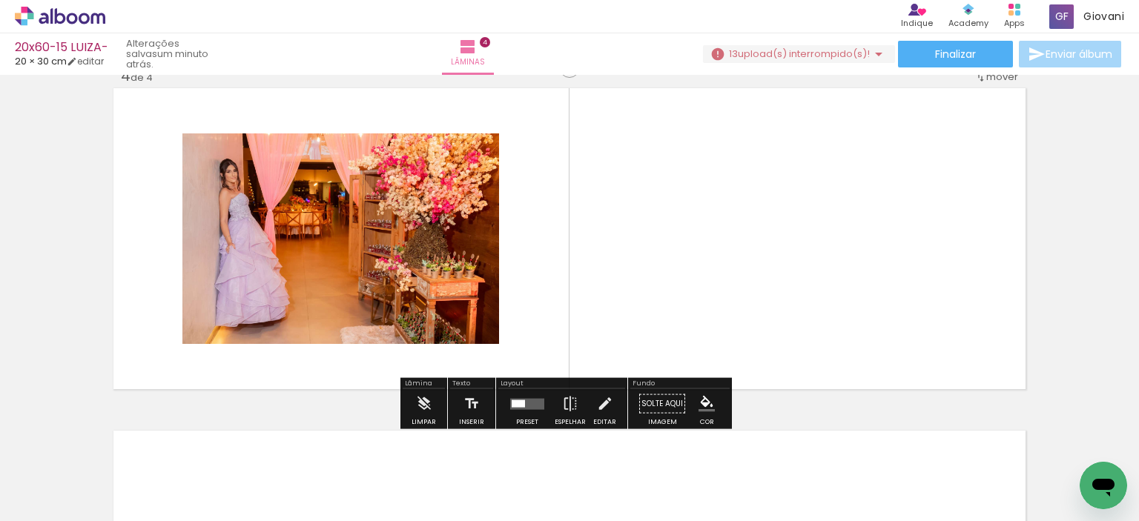
scroll to position [1046, 0]
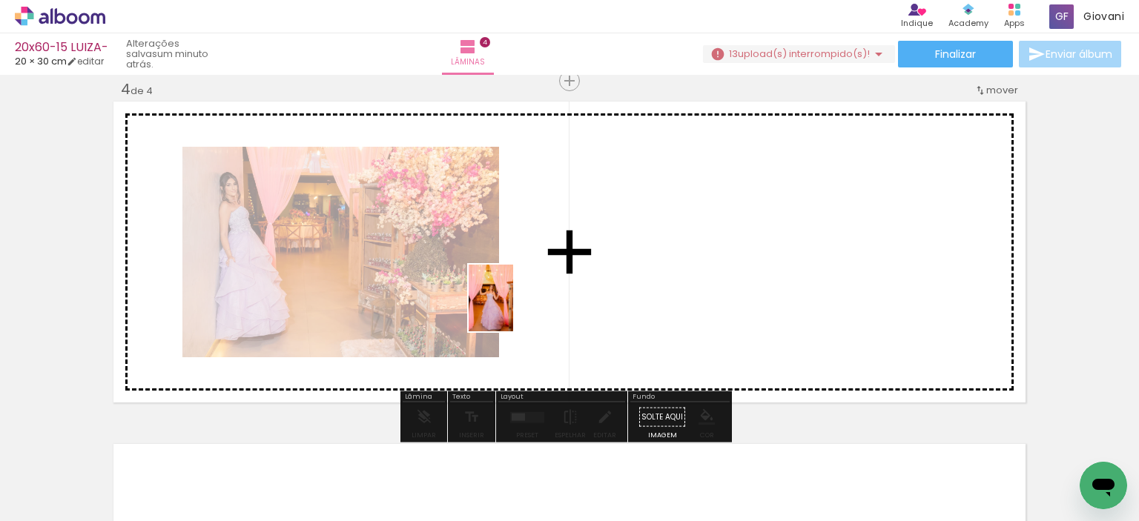
drag, startPoint x: 374, startPoint y: 478, endPoint x: 513, endPoint y: 309, distance: 218.6
click at [513, 309] on quentale-workspace at bounding box center [569, 260] width 1139 height 521
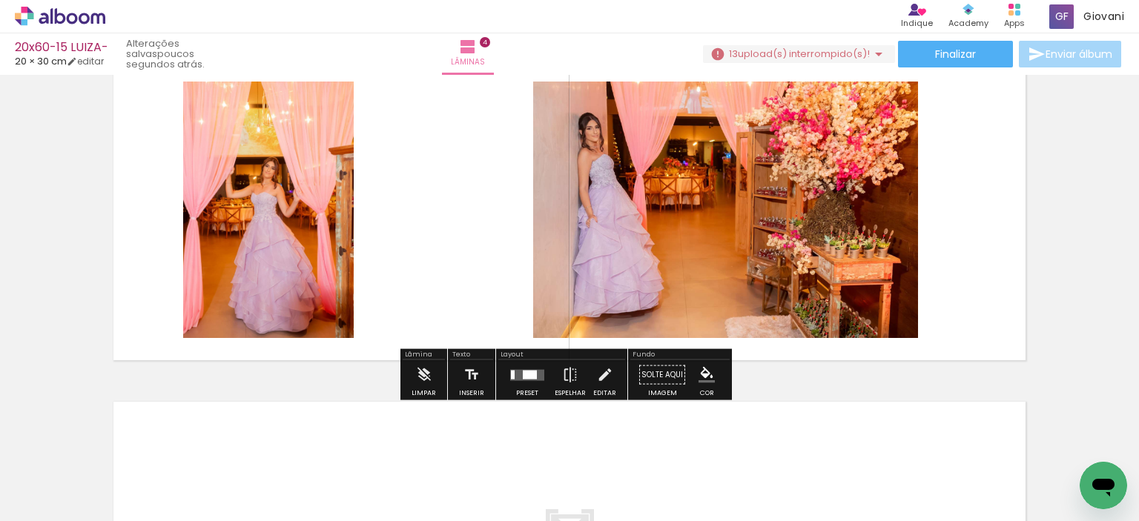
scroll to position [1112, 0]
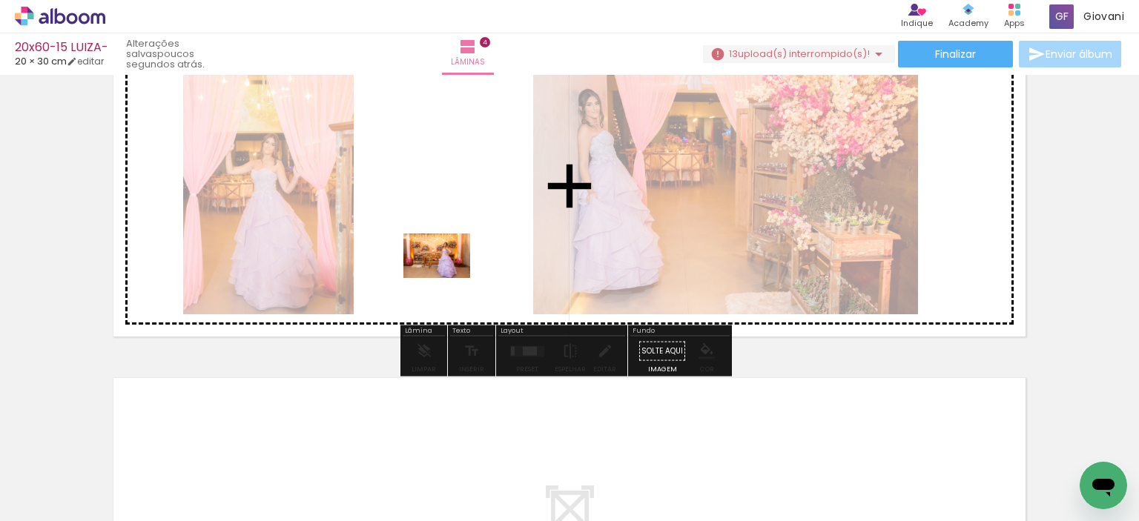
drag, startPoint x: 466, startPoint y: 473, endPoint x: 448, endPoint y: 278, distance: 195.9
click at [448, 278] on quentale-workspace at bounding box center [569, 260] width 1139 height 521
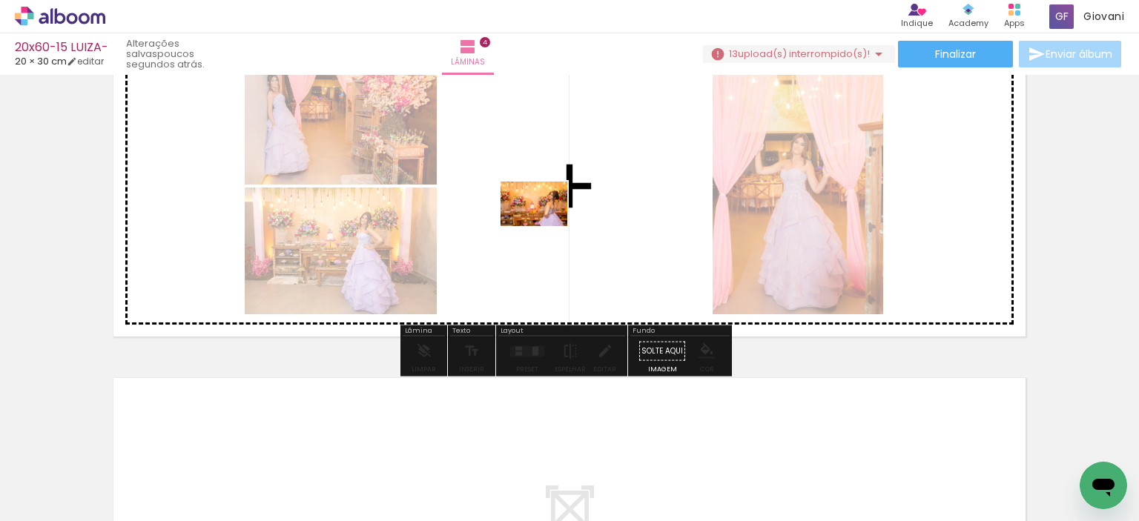
drag, startPoint x: 549, startPoint y: 480, endPoint x: 545, endPoint y: 226, distance: 253.7
click at [545, 226] on quentale-workspace at bounding box center [569, 260] width 1139 height 521
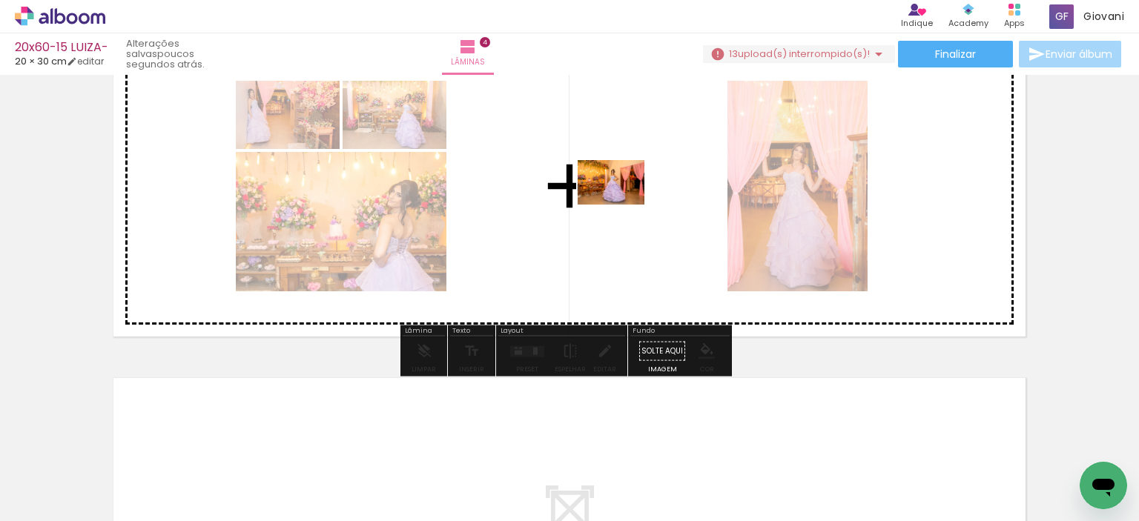
drag, startPoint x: 624, startPoint y: 481, endPoint x: 622, endPoint y: 205, distance: 276.6
click at [622, 205] on quentale-workspace at bounding box center [569, 260] width 1139 height 521
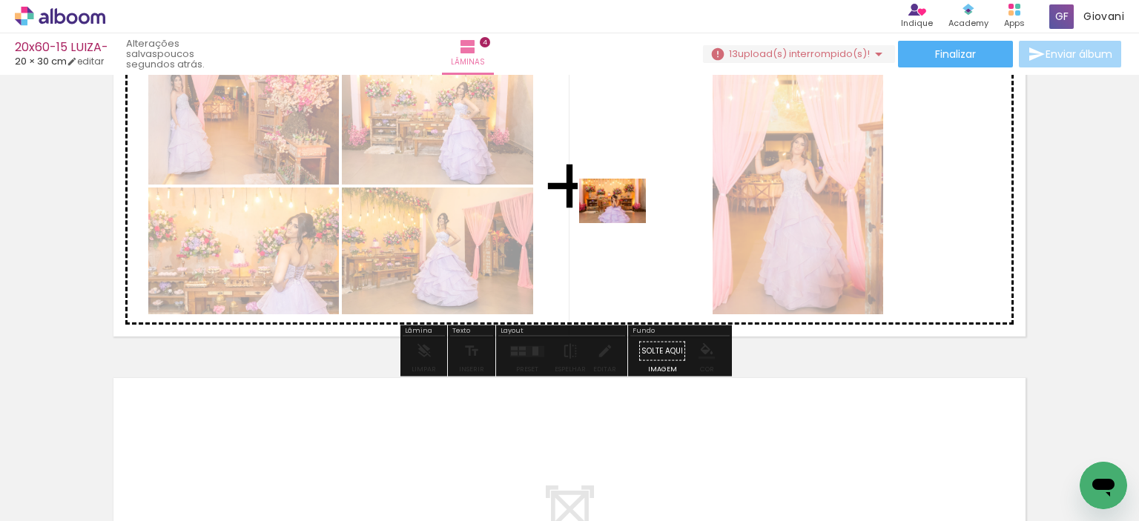
drag, startPoint x: 711, startPoint y: 480, endPoint x: 624, endPoint y: 223, distance: 271.1
click at [624, 223] on quentale-workspace at bounding box center [569, 260] width 1139 height 521
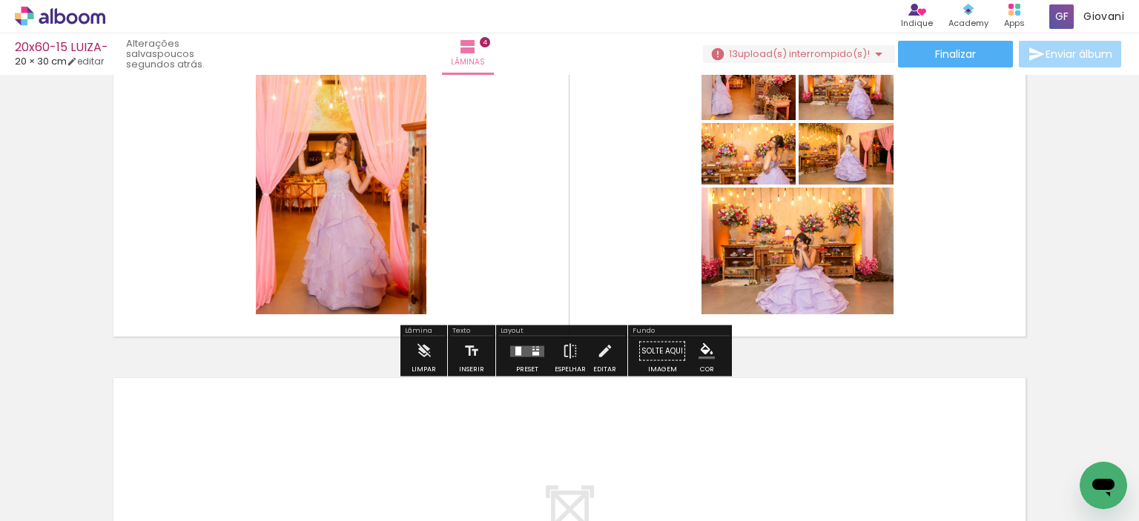
click at [520, 349] on quentale-layouter at bounding box center [527, 351] width 34 height 11
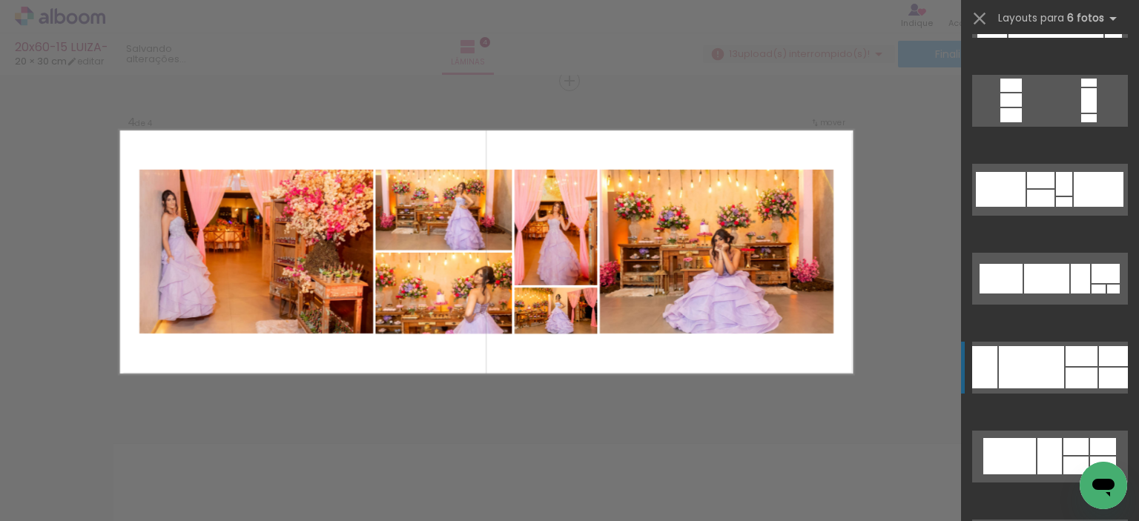
scroll to position [222, 0]
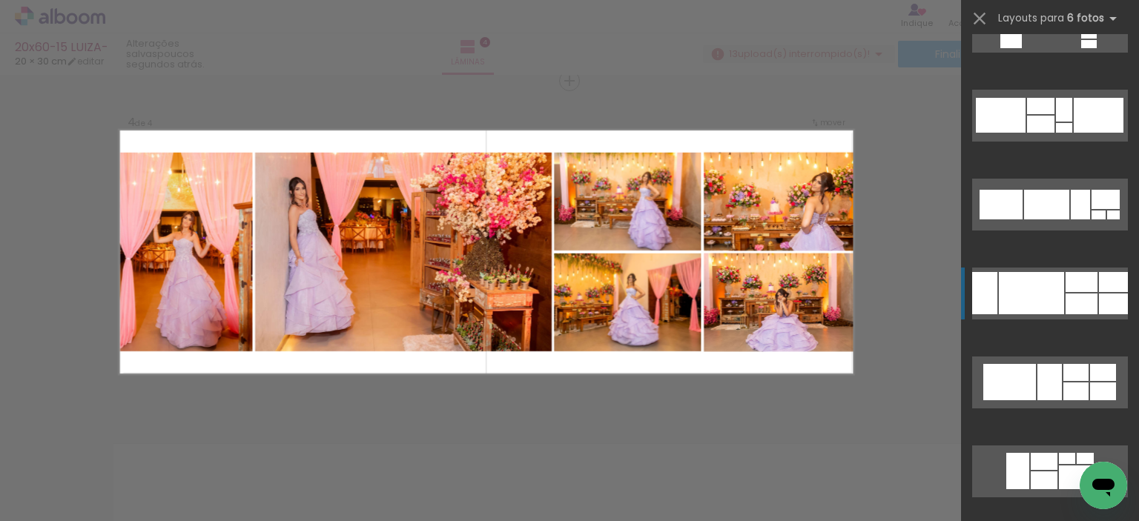
click at [1055, 292] on div at bounding box center [1031, 293] width 65 height 42
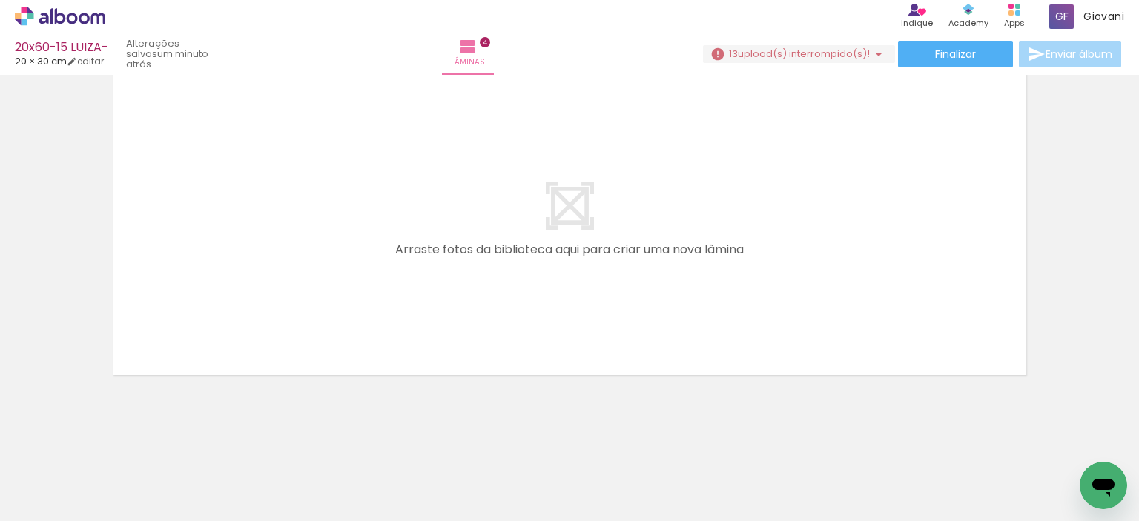
scroll to position [0, 1854]
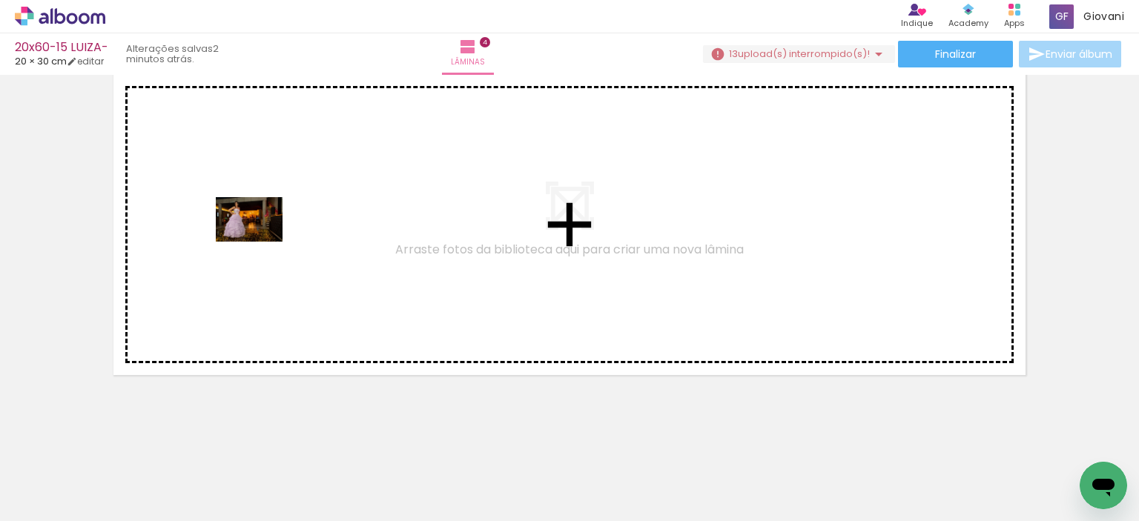
drag, startPoint x: 313, startPoint y: 469, endPoint x: 261, endPoint y: 241, distance: 233.5
click at [261, 241] on quentale-workspace at bounding box center [569, 260] width 1139 height 521
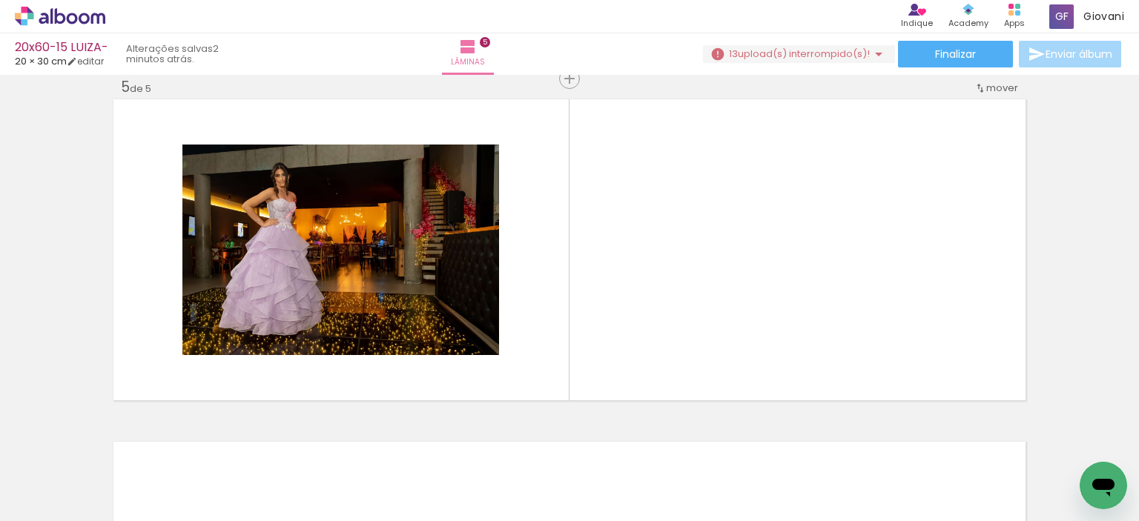
scroll to position [1389, 0]
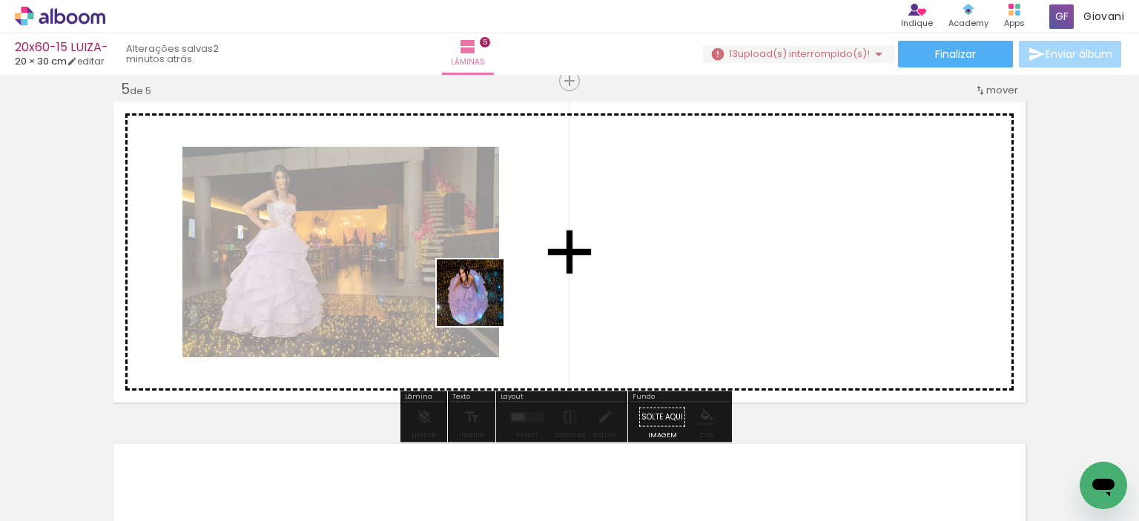
drag, startPoint x: 392, startPoint y: 466, endPoint x: 481, endPoint y: 304, distance: 184.9
click at [481, 304] on quentale-workspace at bounding box center [569, 260] width 1139 height 521
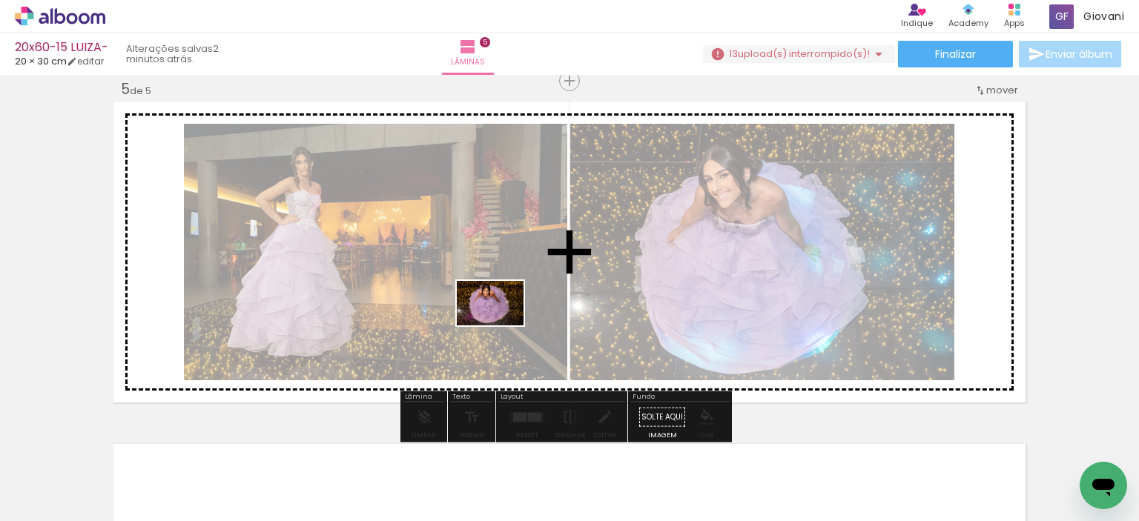
drag, startPoint x: 462, startPoint y: 482, endPoint x: 501, endPoint y: 326, distance: 161.3
click at [501, 326] on quentale-workspace at bounding box center [569, 260] width 1139 height 521
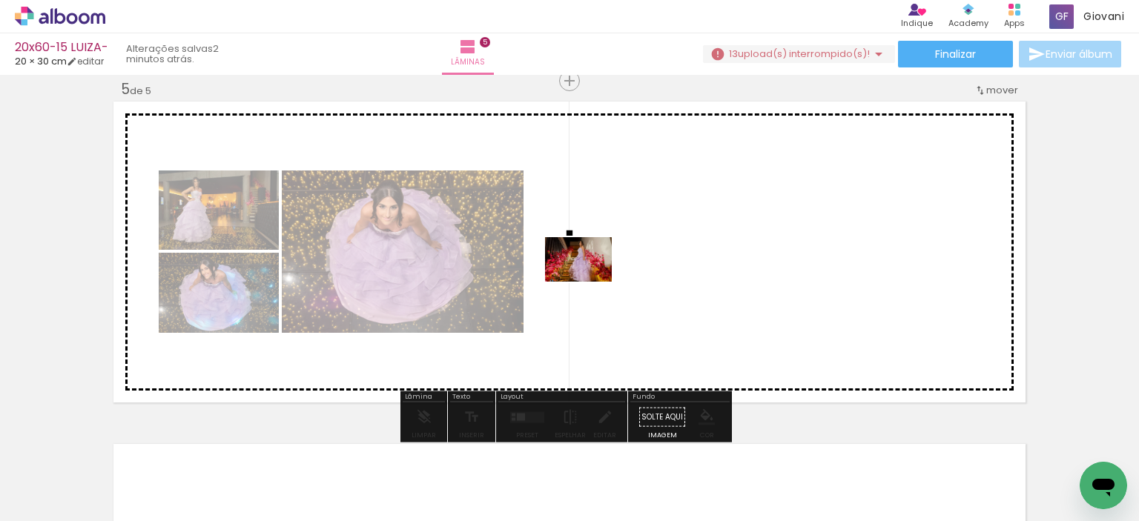
drag, startPoint x: 537, startPoint y: 472, endPoint x: 590, endPoint y: 282, distance: 197.7
click at [590, 282] on quentale-workspace at bounding box center [569, 260] width 1139 height 521
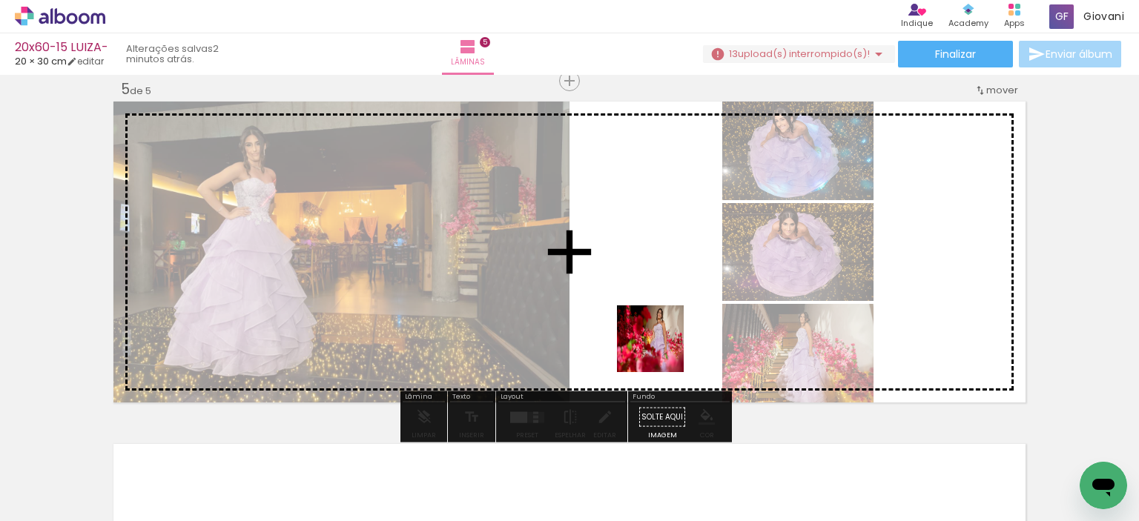
drag, startPoint x: 630, startPoint y: 478, endPoint x: 673, endPoint y: 326, distance: 158.7
click at [673, 326] on quentale-workspace at bounding box center [569, 260] width 1139 height 521
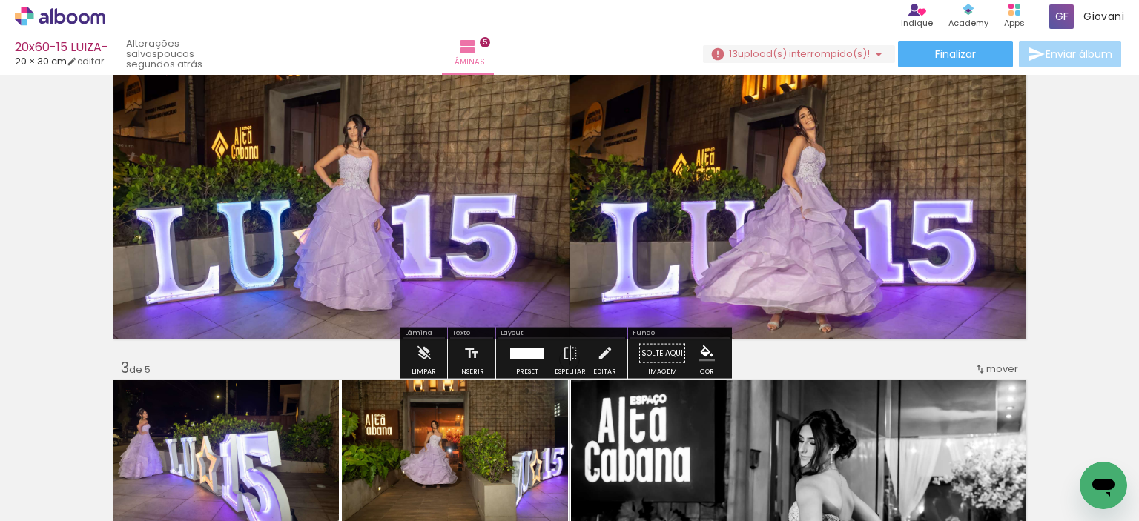
scroll to position [722, 0]
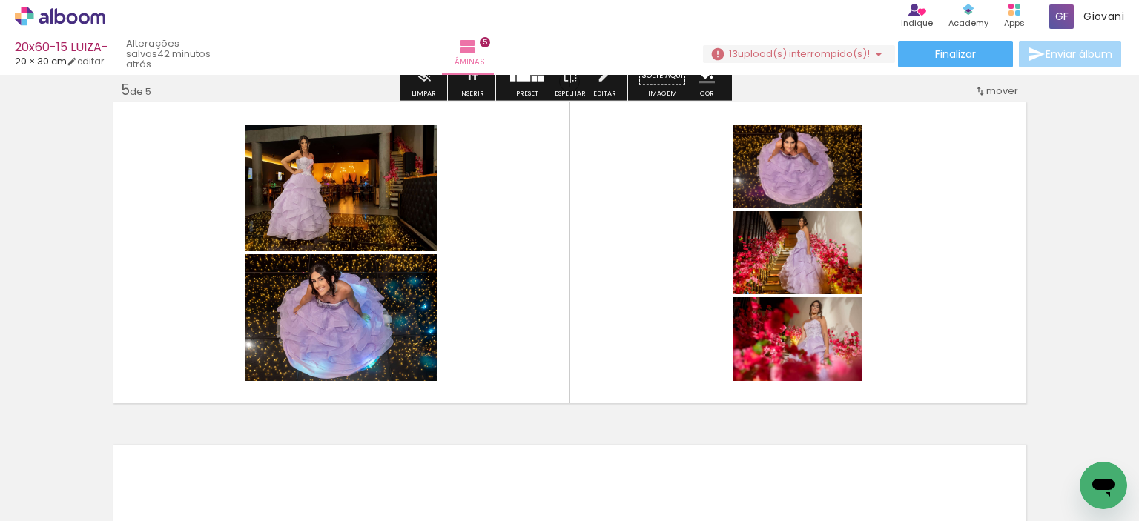
scroll to position [1389, 0]
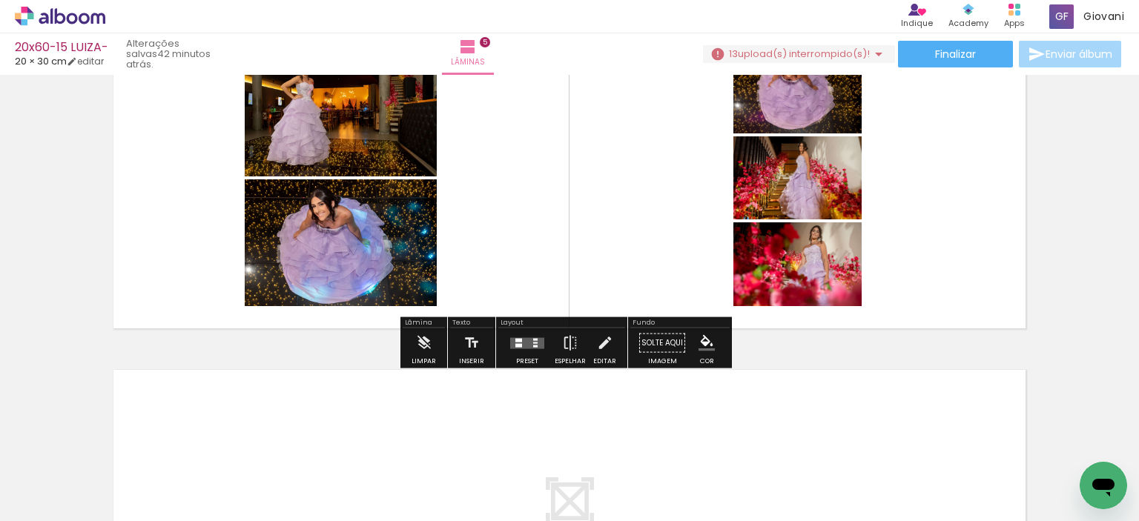
scroll to position [0, 1854]
click at [517, 340] on div at bounding box center [518, 340] width 7 height 4
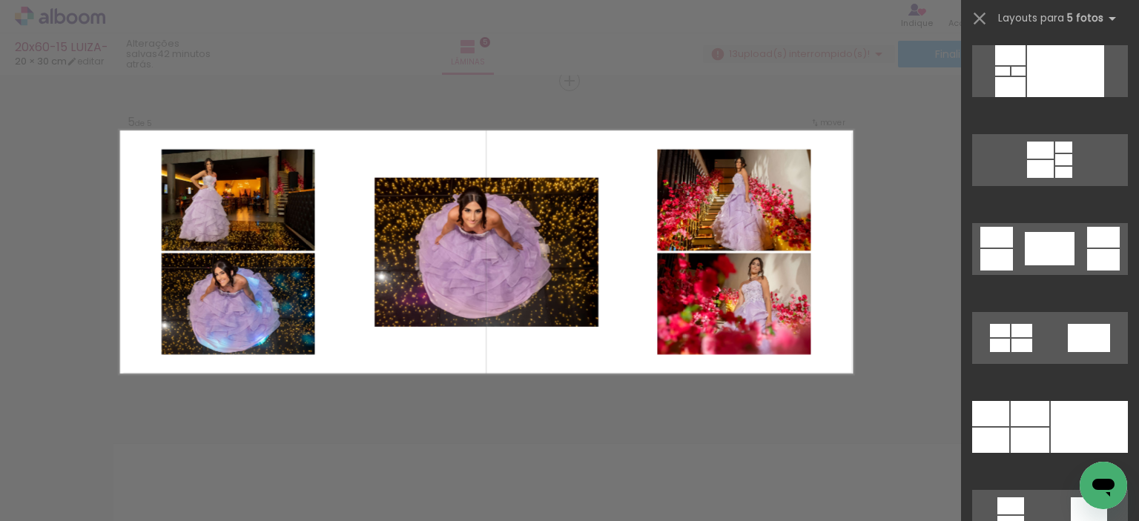
scroll to position [2299, 0]
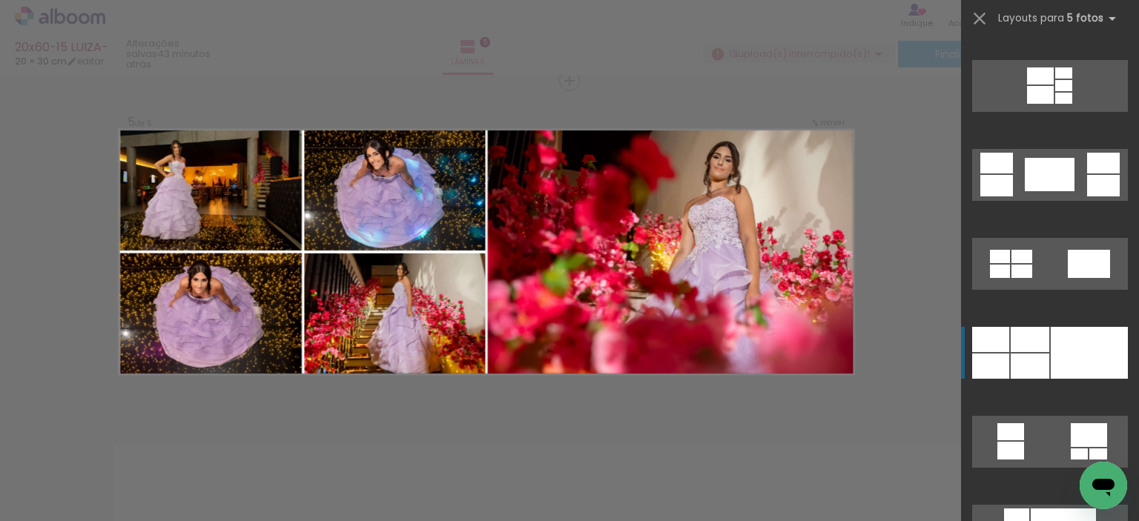
click at [1055, 337] on div at bounding box center [1089, 353] width 77 height 52
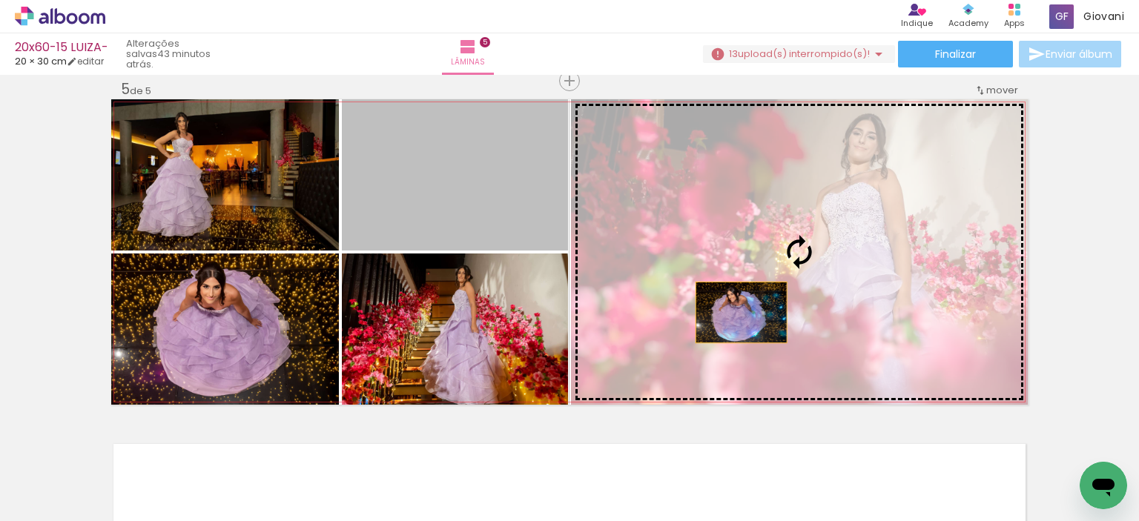
drag, startPoint x: 449, startPoint y: 174, endPoint x: 736, endPoint y: 312, distance: 318.4
click at [0, 0] on slot at bounding box center [0, 0] width 0 height 0
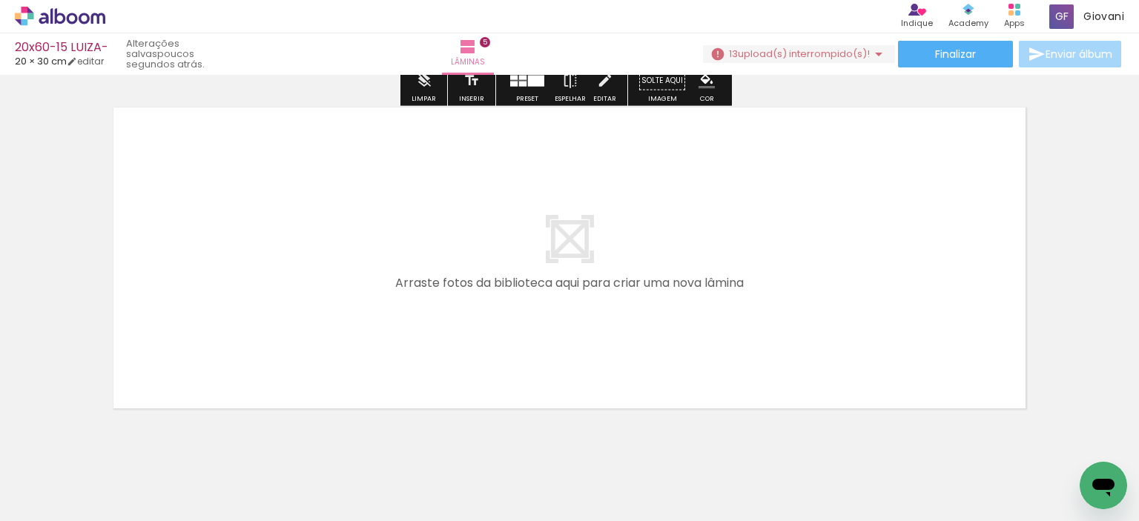
scroll to position [1759, 0]
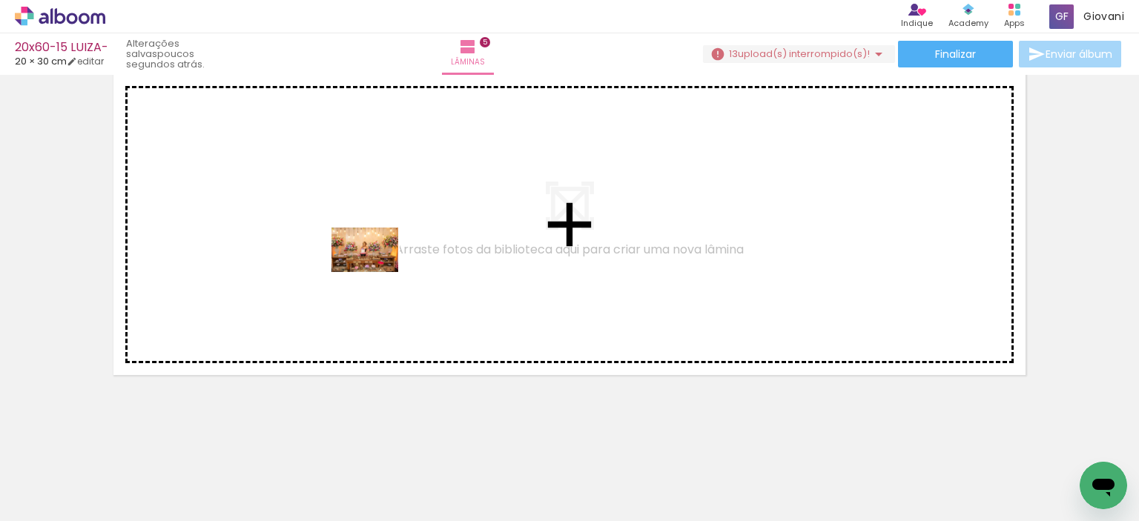
drag, startPoint x: 711, startPoint y: 472, endPoint x: 376, endPoint y: 272, distance: 390.1
click at [376, 272] on quentale-workspace at bounding box center [569, 260] width 1139 height 521
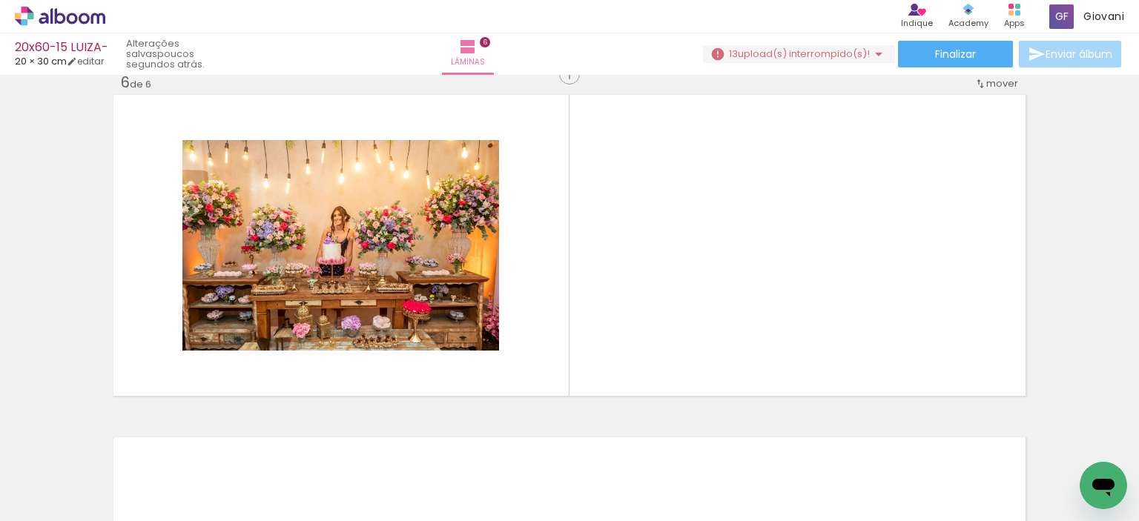
scroll to position [1732, 0]
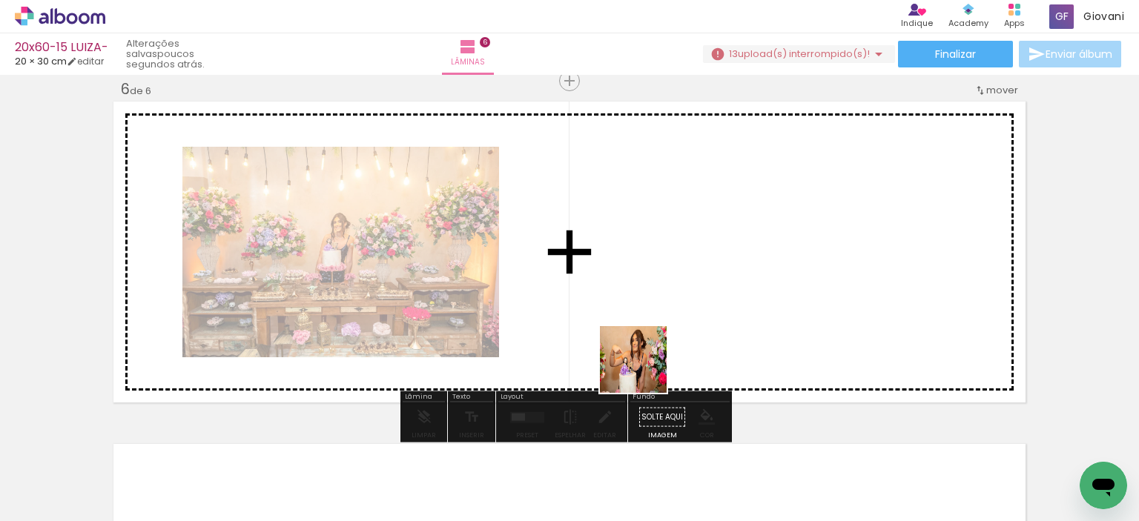
drag, startPoint x: 777, startPoint y: 458, endPoint x: 546, endPoint y: 307, distance: 276.1
click at [546, 307] on quentale-workspace at bounding box center [569, 260] width 1139 height 521
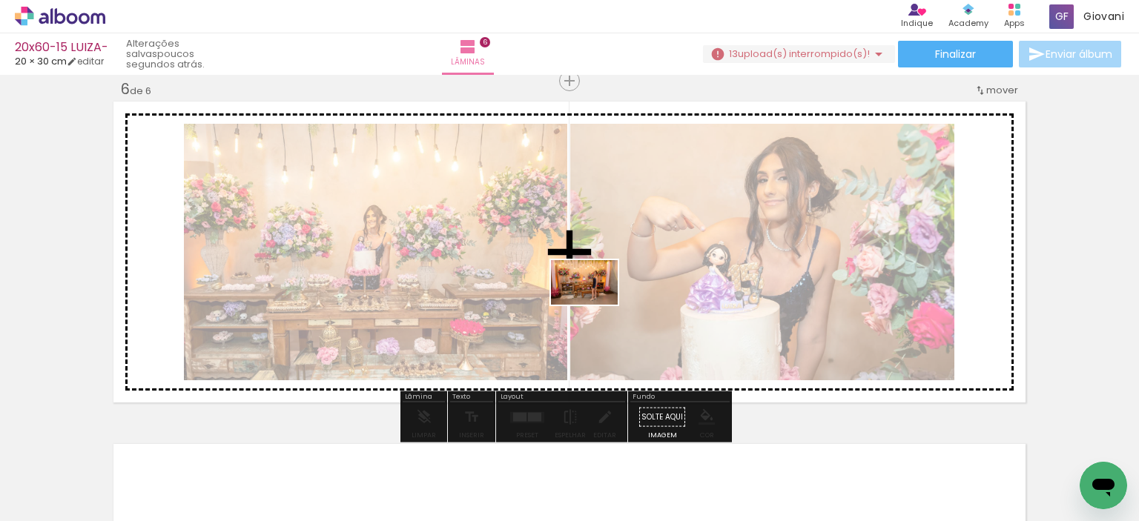
drag, startPoint x: 888, startPoint y: 485, endPoint x: 596, endPoint y: 305, distance: 343.9
click at [596, 305] on quentale-workspace at bounding box center [569, 260] width 1139 height 521
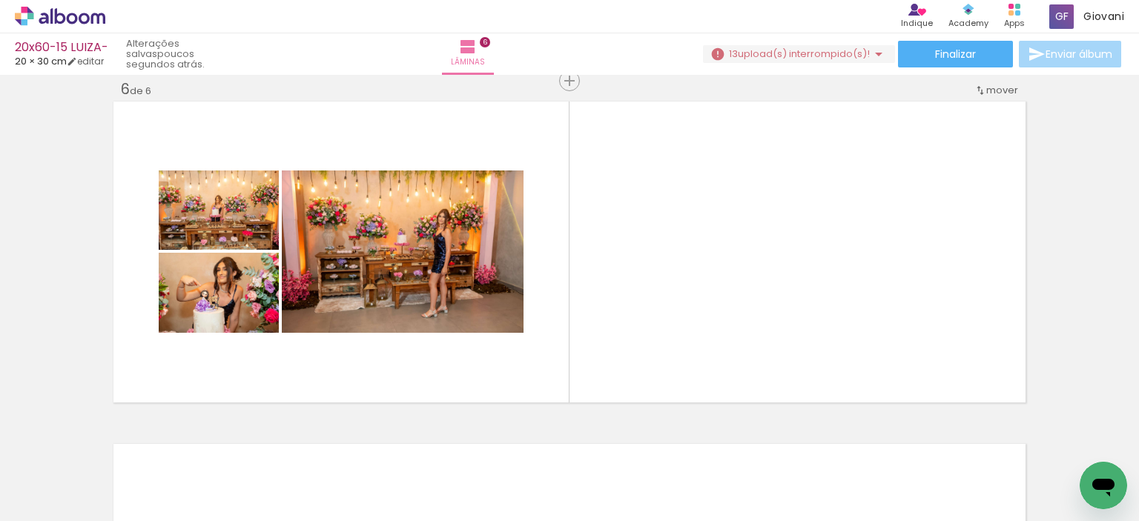
scroll to position [0, 2579]
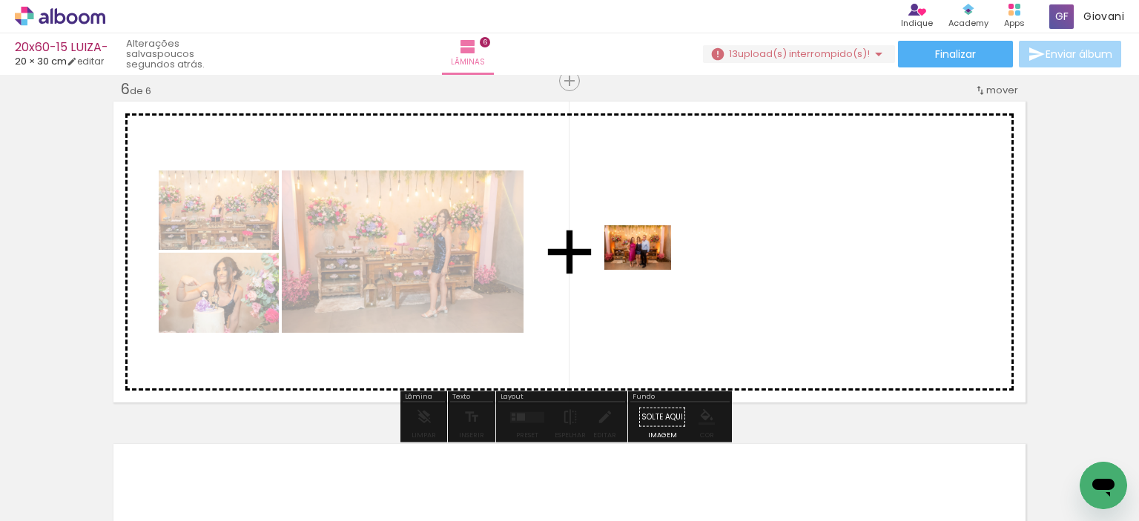
drag, startPoint x: 251, startPoint y: 471, endPoint x: 649, endPoint y: 270, distance: 445.4
click at [649, 270] on quentale-workspace at bounding box center [569, 260] width 1139 height 521
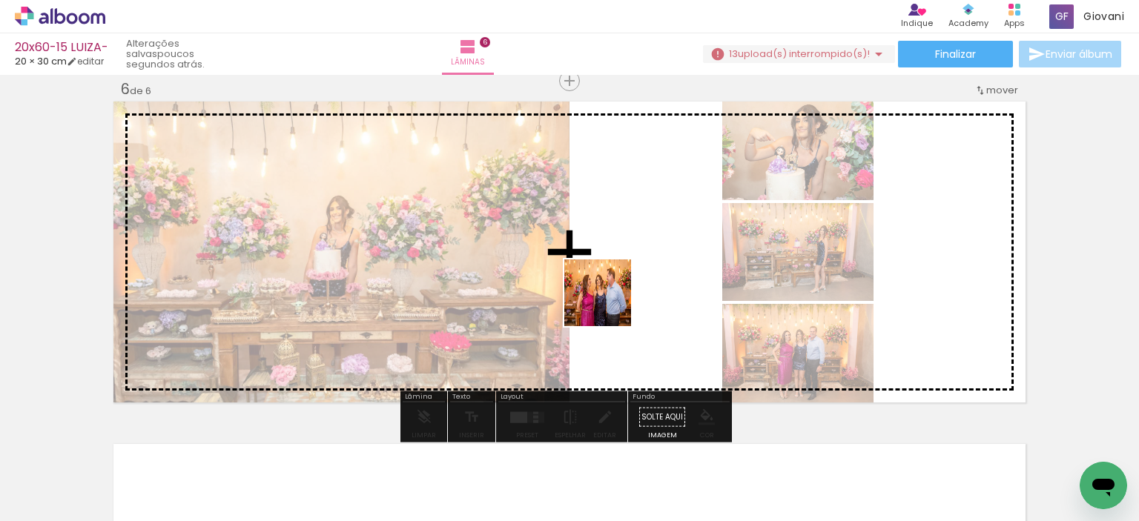
drag, startPoint x: 332, startPoint y: 464, endPoint x: 612, endPoint y: 303, distance: 322.6
click at [612, 303] on quentale-workspace at bounding box center [569, 260] width 1139 height 521
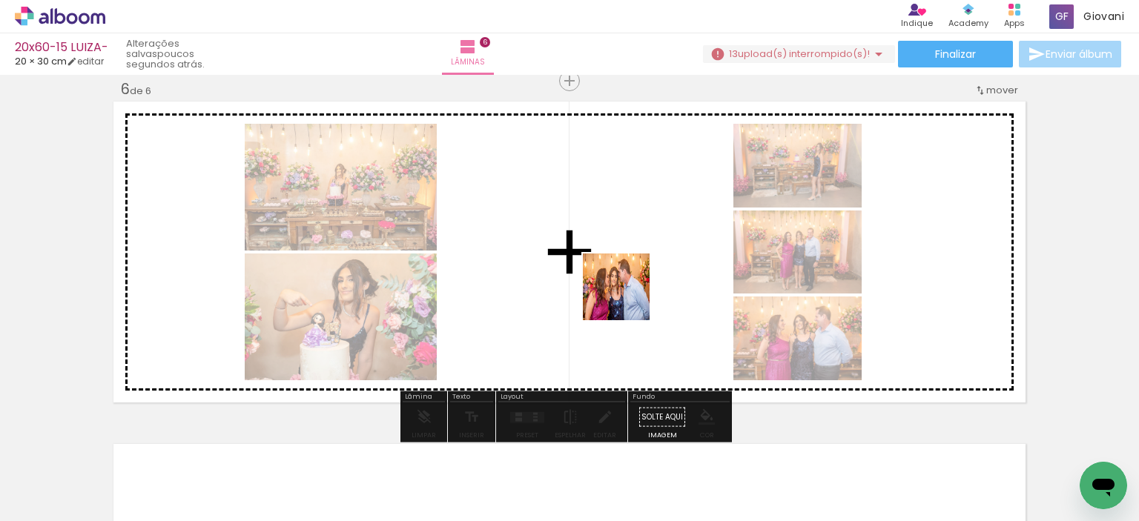
drag, startPoint x: 415, startPoint y: 477, endPoint x: 627, endPoint y: 298, distance: 277.9
click at [627, 298] on quentale-workspace at bounding box center [569, 260] width 1139 height 521
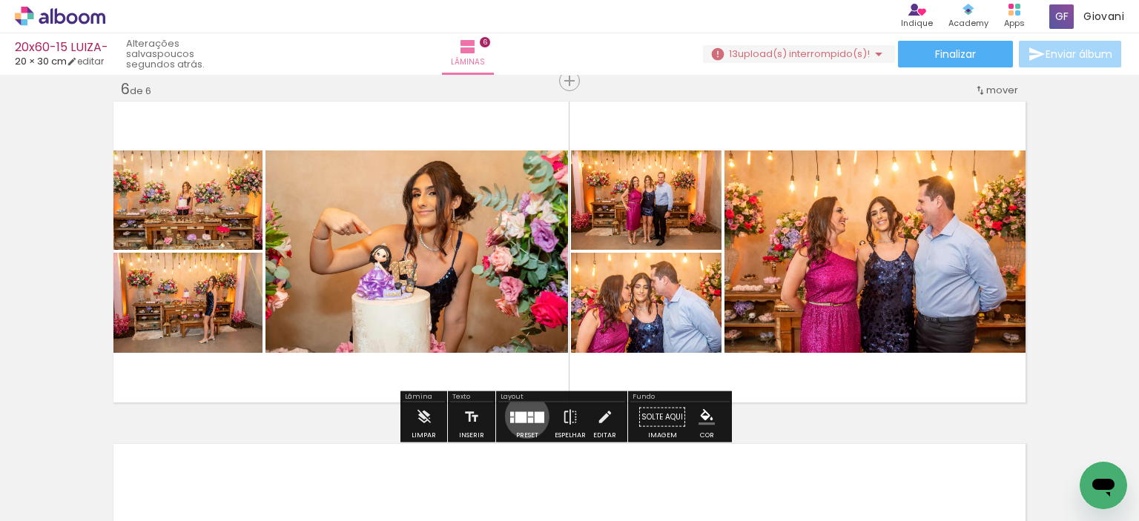
click at [524, 416] on quentale-layouter at bounding box center [527, 417] width 34 height 11
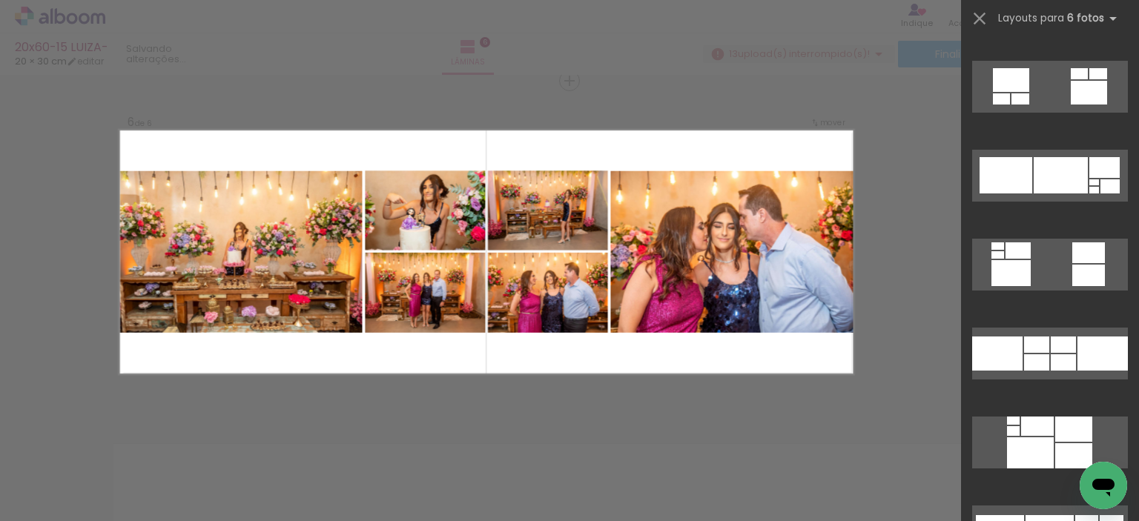
scroll to position [7268, 0]
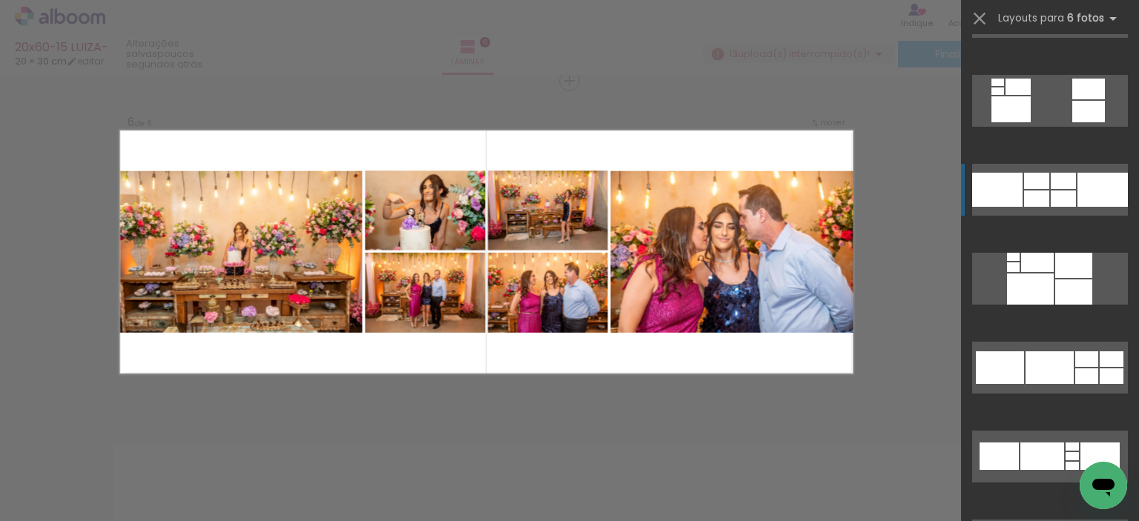
click at [1066, 188] on div at bounding box center [1063, 181] width 25 height 16
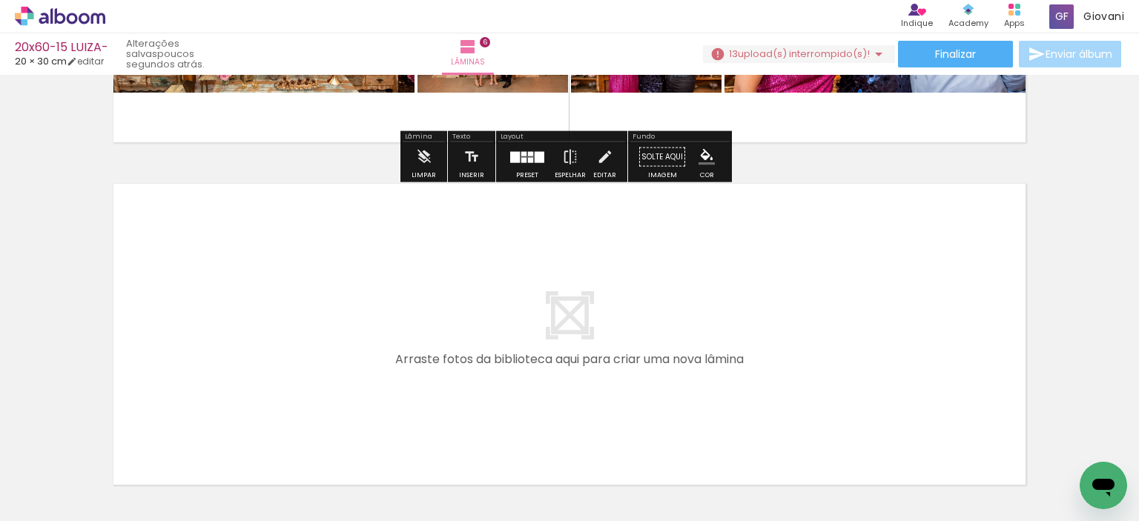
scroll to position [2102, 0]
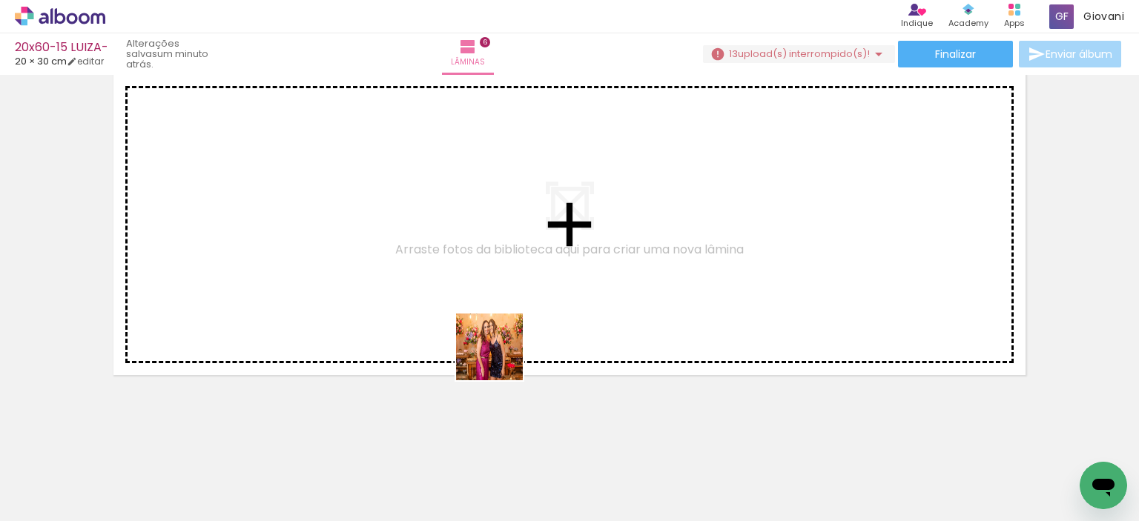
drag, startPoint x: 650, startPoint y: 471, endPoint x: 694, endPoint y: 426, distance: 62.9
click at [427, 320] on quentale-workspace at bounding box center [569, 260] width 1139 height 521
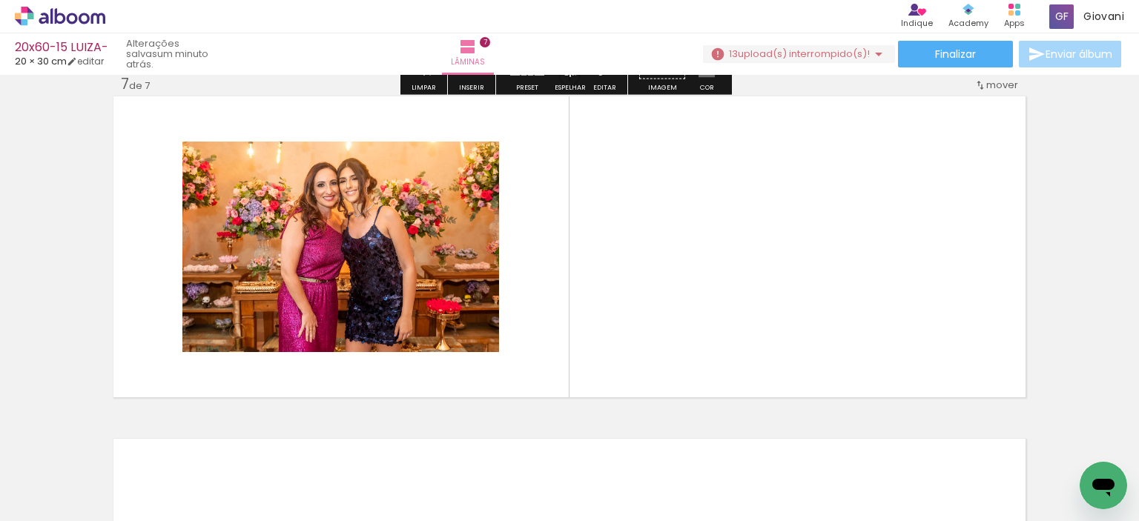
scroll to position [2074, 0]
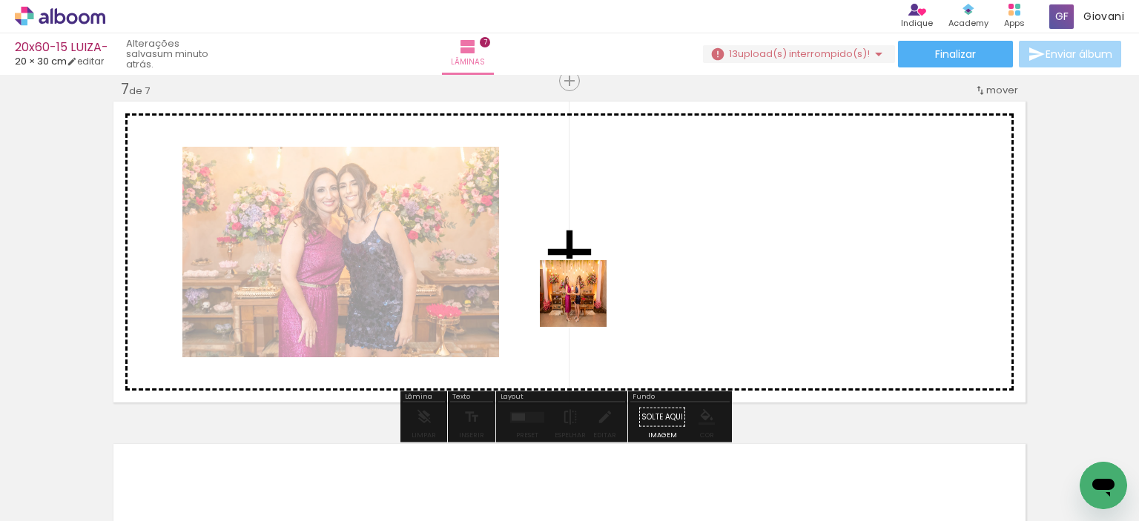
drag, startPoint x: 739, startPoint y: 477, endPoint x: 578, endPoint y: 288, distance: 247.8
click at [578, 288] on quentale-workspace at bounding box center [569, 260] width 1139 height 521
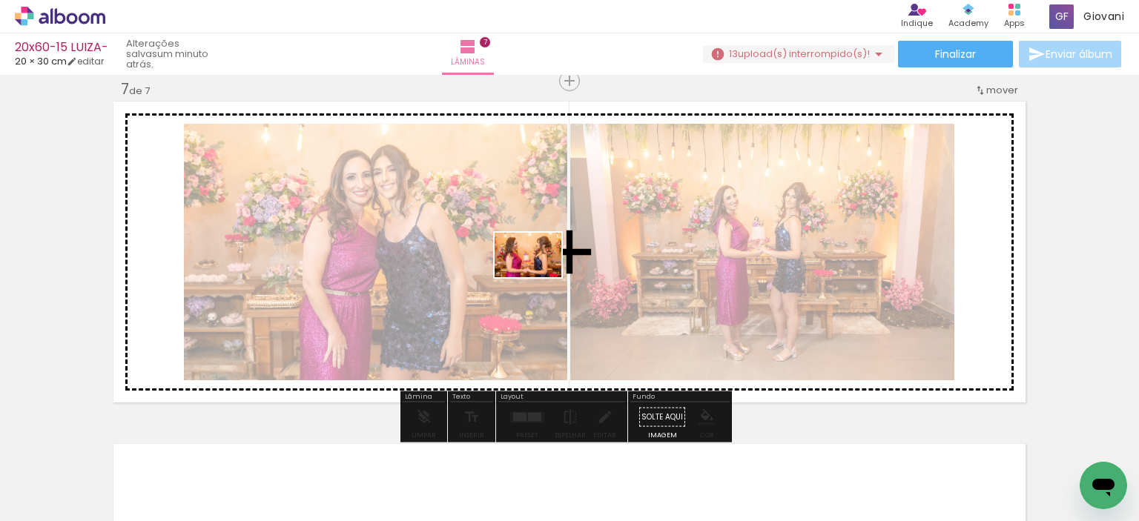
drag, startPoint x: 902, startPoint y: 473, endPoint x: 539, endPoint y: 277, distance: 412.1
click at [539, 277] on quentale-workspace at bounding box center [569, 260] width 1139 height 521
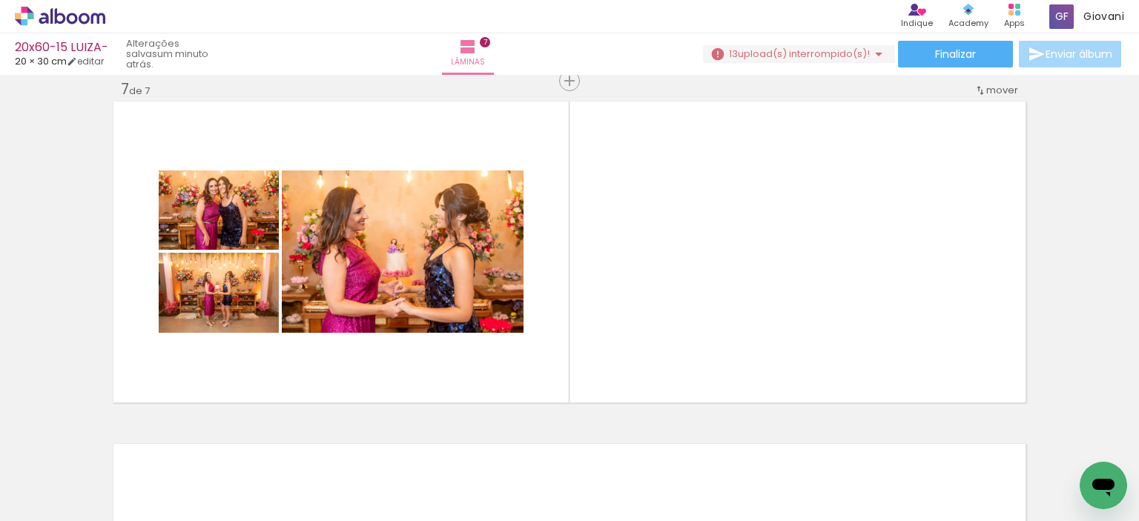
scroll to position [0, 3214]
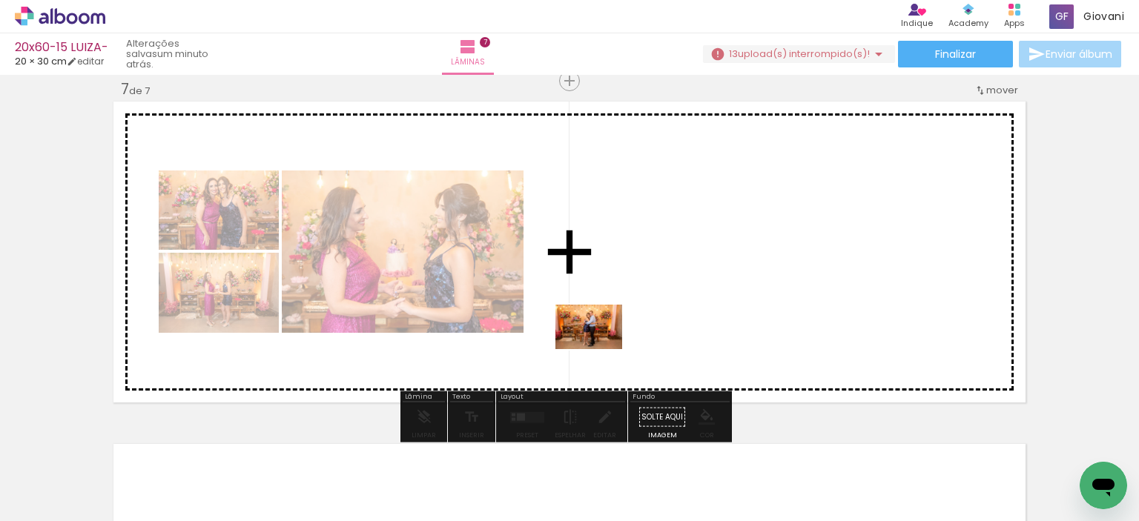
drag, startPoint x: 429, startPoint y: 478, endPoint x: 604, endPoint y: 361, distance: 210.6
click at [601, 349] on quentale-workspace at bounding box center [569, 260] width 1139 height 521
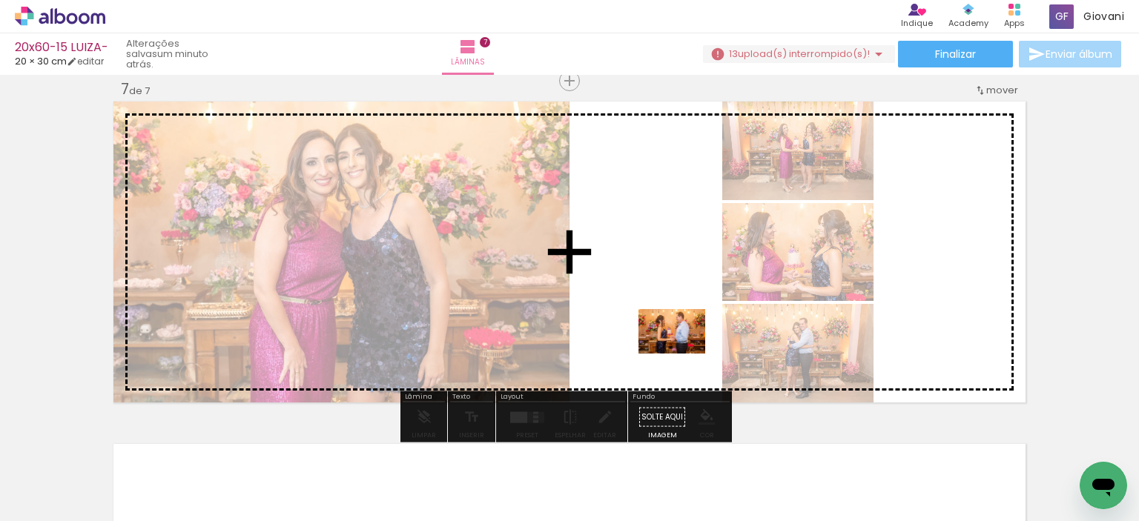
drag, startPoint x: 688, startPoint y: 484, endPoint x: 683, endPoint y: 354, distance: 130.6
click at [683, 354] on quentale-workspace at bounding box center [569, 260] width 1139 height 521
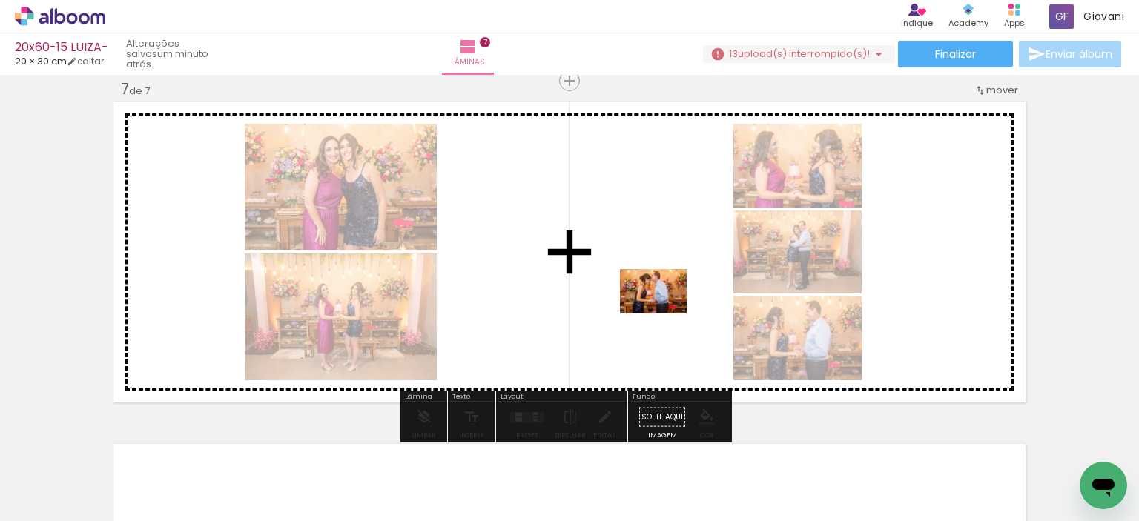
drag, startPoint x: 756, startPoint y: 474, endPoint x: 663, endPoint y: 311, distance: 187.4
click at [663, 311] on quentale-workspace at bounding box center [569, 260] width 1139 height 521
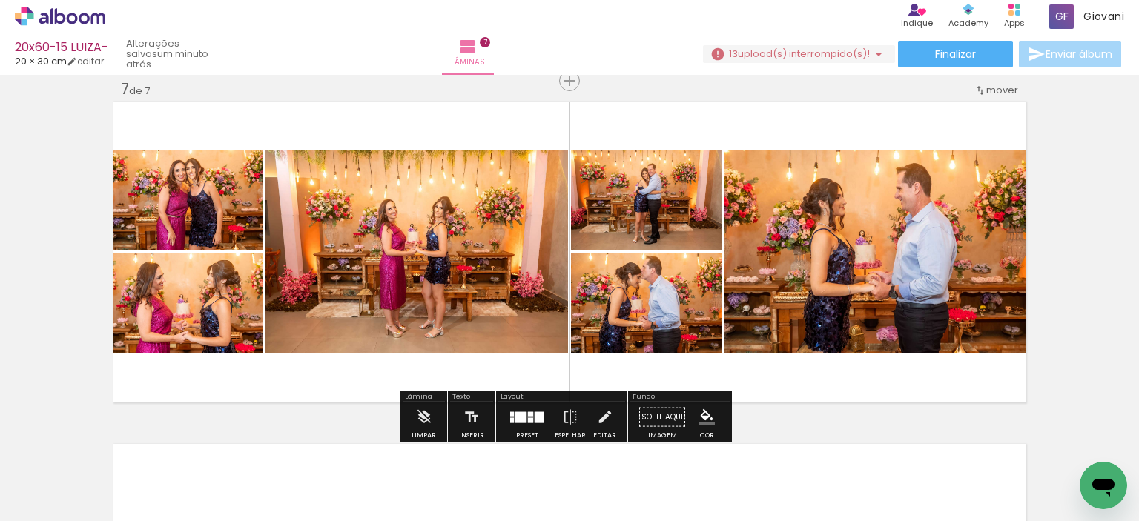
click at [528, 412] on div at bounding box center [530, 414] width 5 height 4
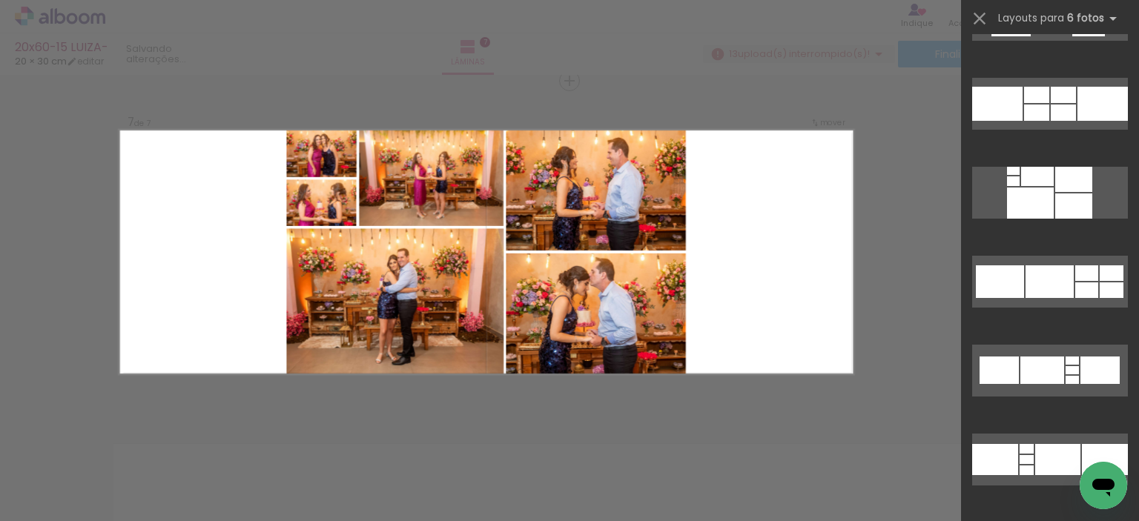
scroll to position [7268, 0]
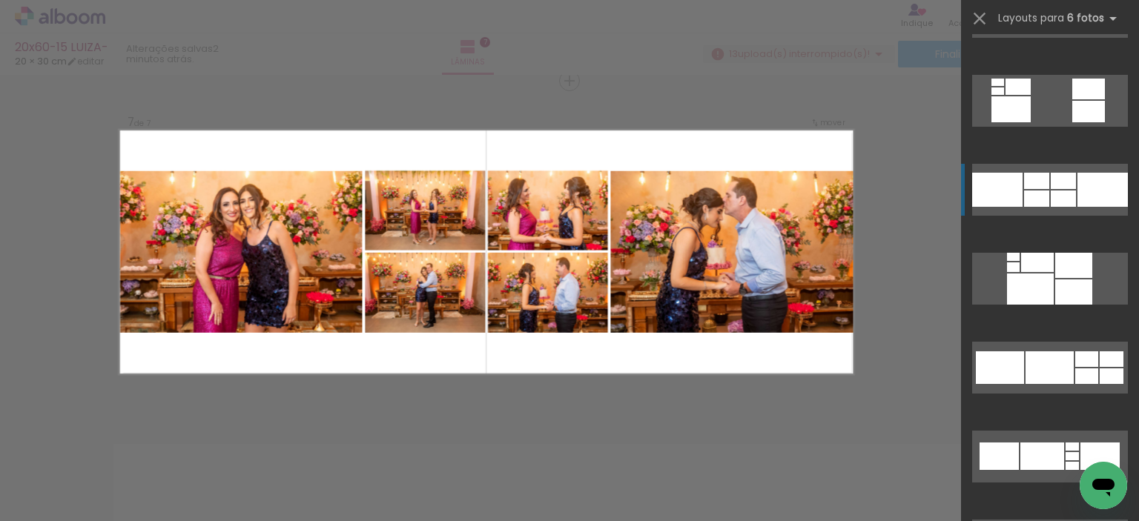
click at [1051, 197] on div at bounding box center [1063, 199] width 25 height 16
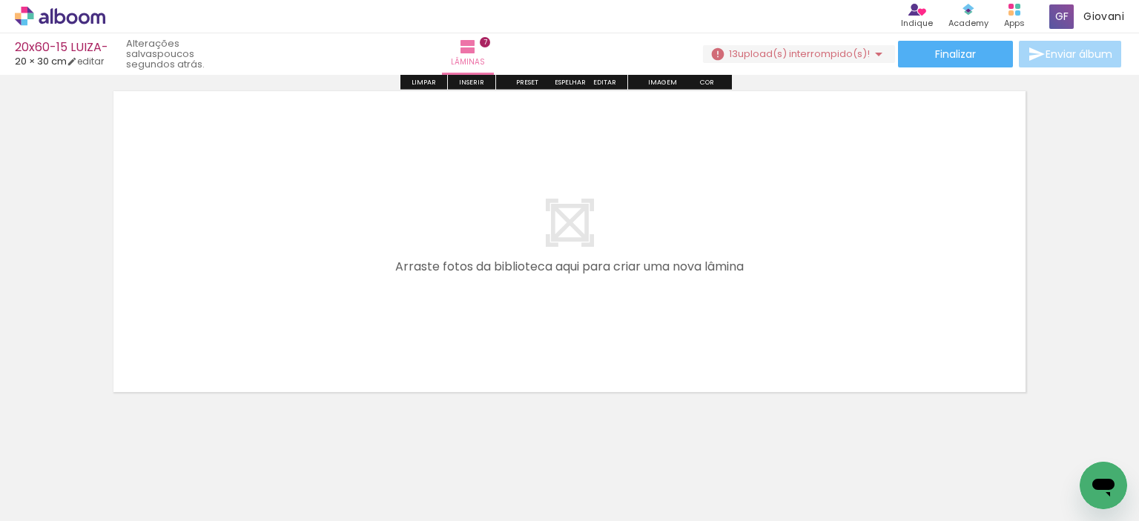
scroll to position [2444, 0]
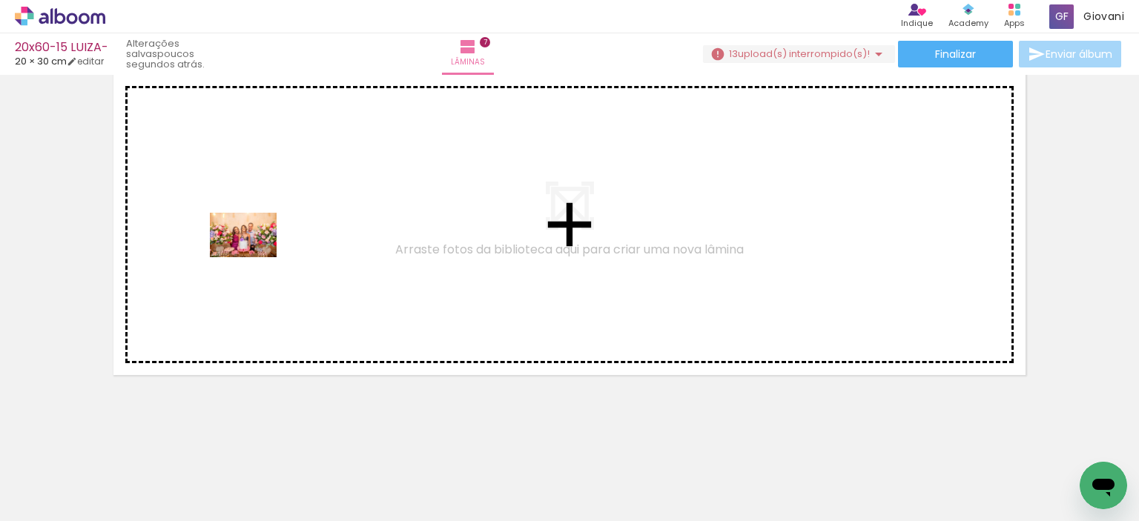
drag, startPoint x: 354, startPoint y: 475, endPoint x: 254, endPoint y: 257, distance: 239.9
click at [254, 257] on quentale-workspace at bounding box center [569, 260] width 1139 height 521
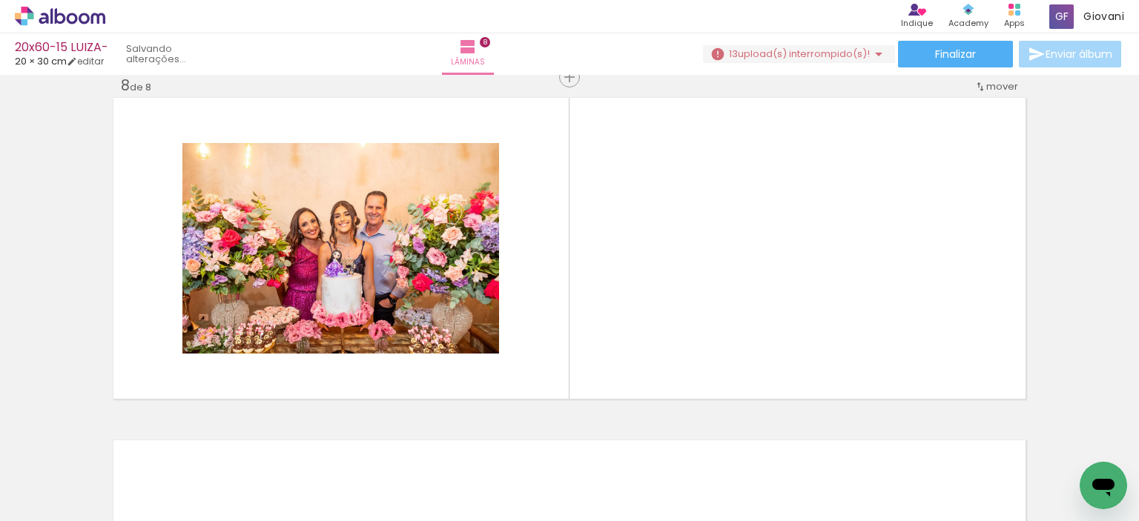
scroll to position [2417, 0]
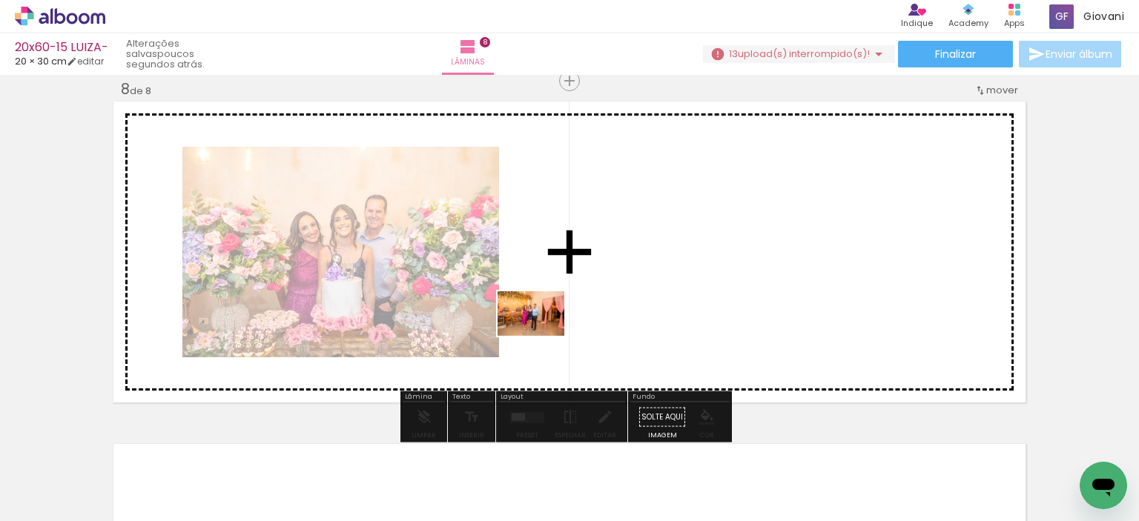
drag, startPoint x: 464, startPoint y: 472, endPoint x: 542, endPoint y: 336, distance: 156.8
click at [542, 336] on quentale-workspace at bounding box center [569, 260] width 1139 height 521
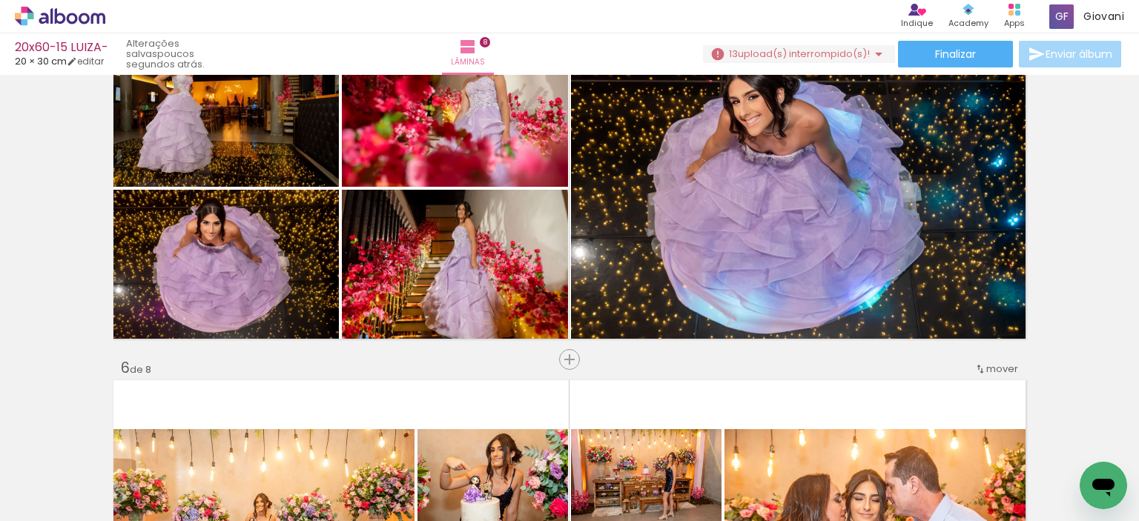
scroll to position [1749, 0]
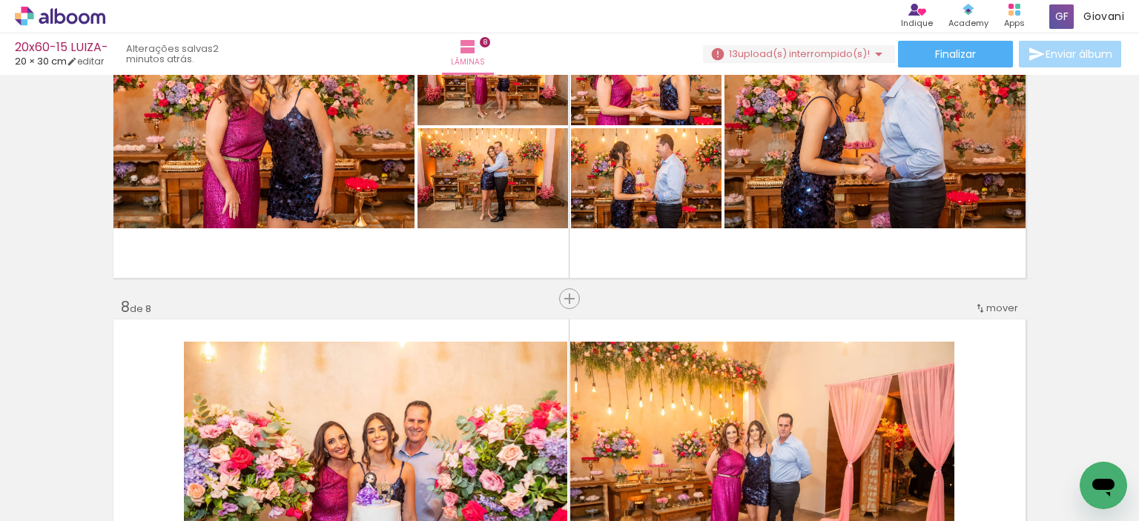
scroll to position [2194, 0]
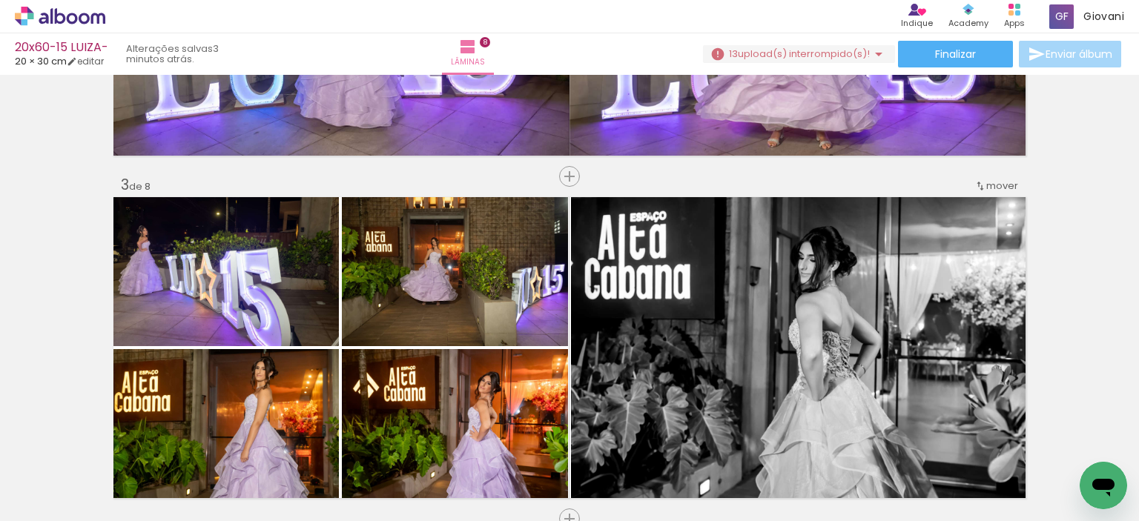
scroll to position [562, 0]
